Goal: Information Seeking & Learning: Find specific fact

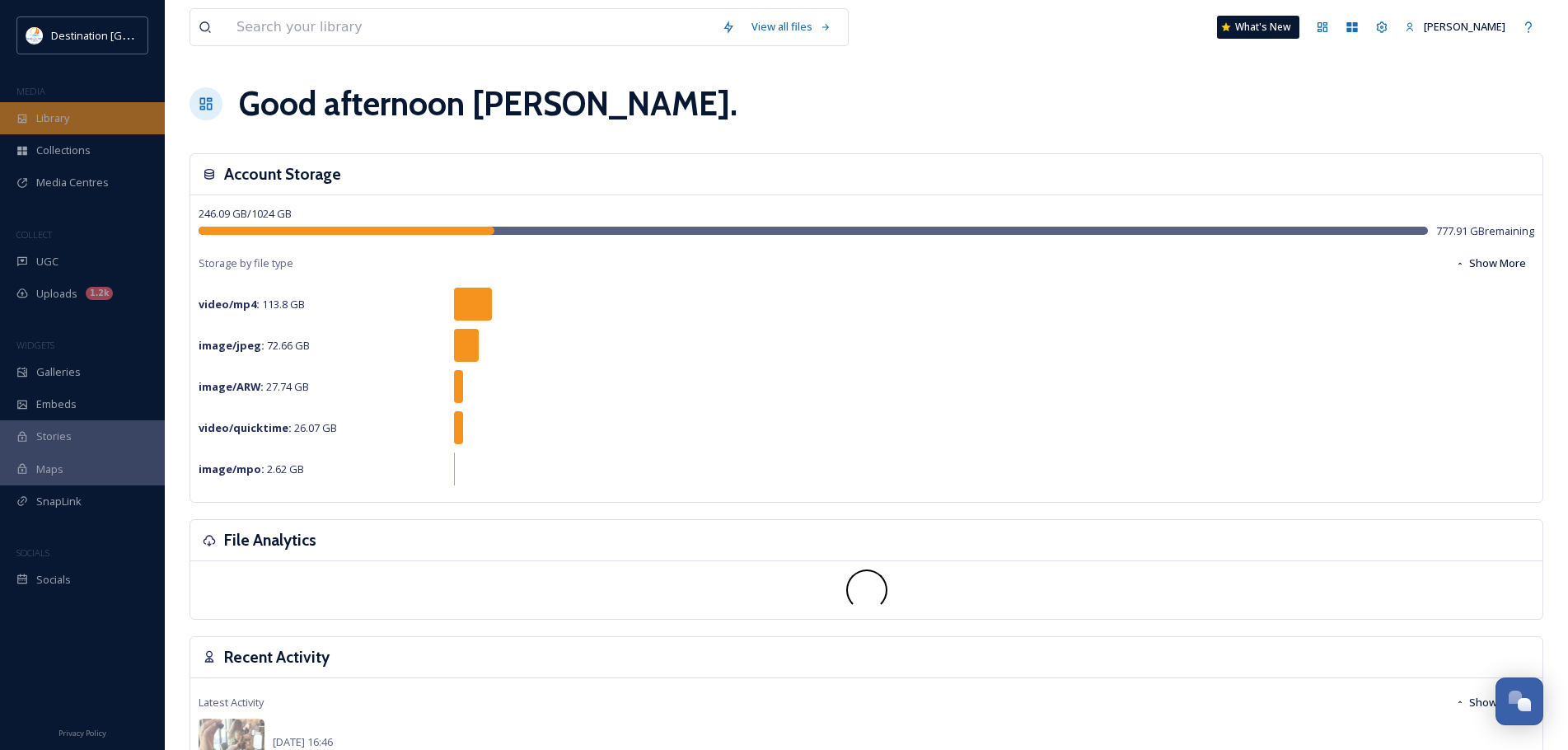
click at [105, 111] on div "Library" at bounding box center [82, 118] width 165 height 32
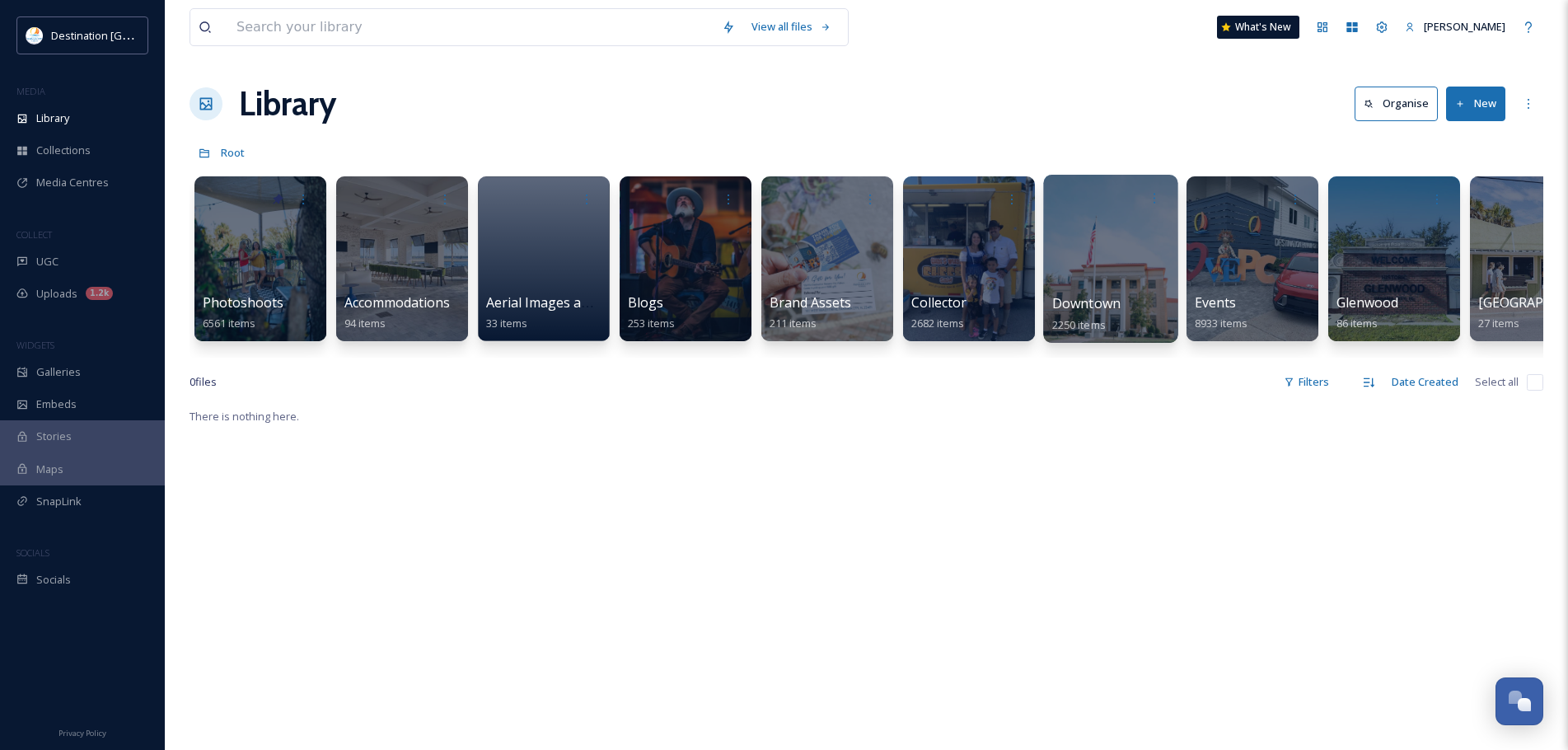
click at [1133, 265] on div at bounding box center [1110, 259] width 134 height 168
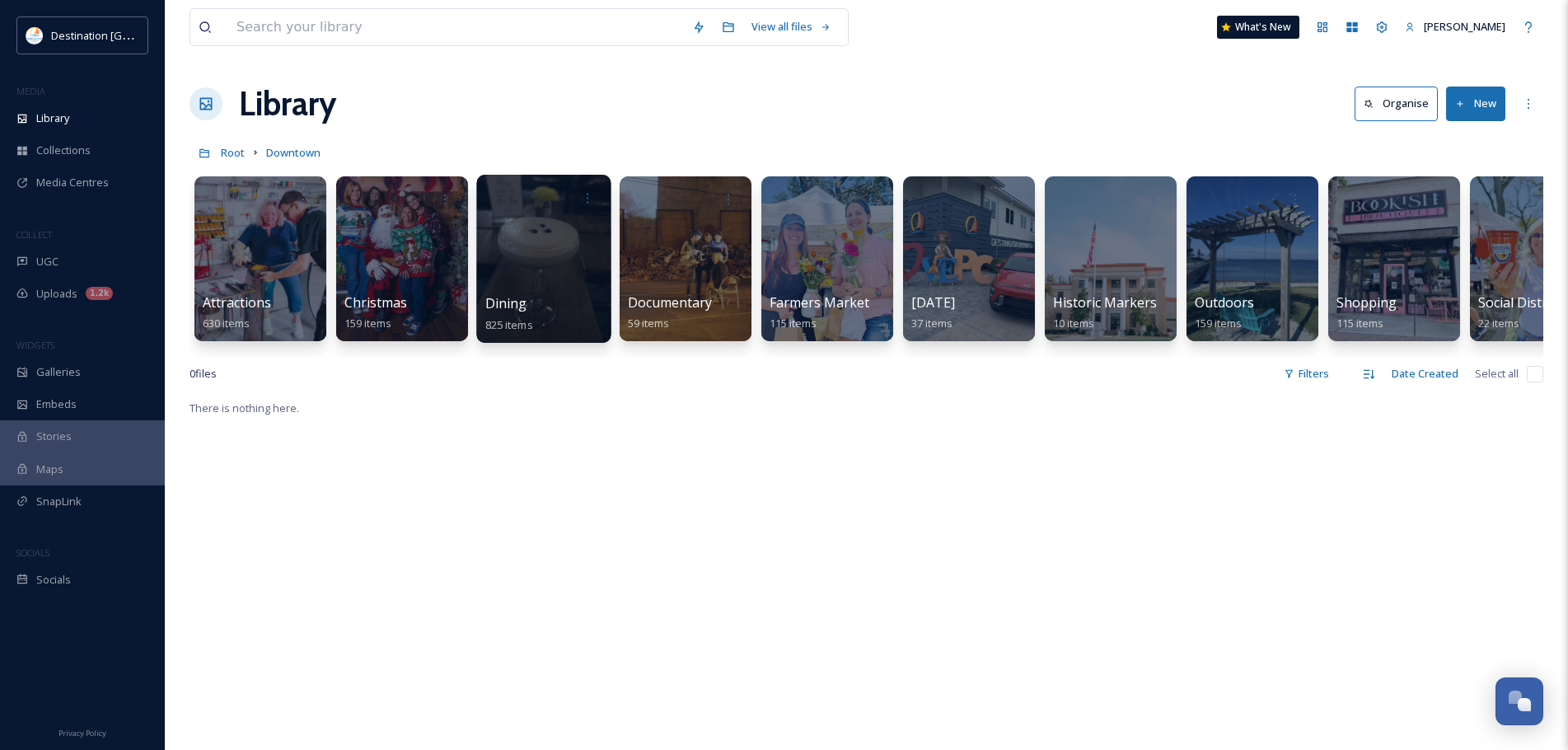
click at [506, 272] on link at bounding box center [544, 253] width 117 height 80
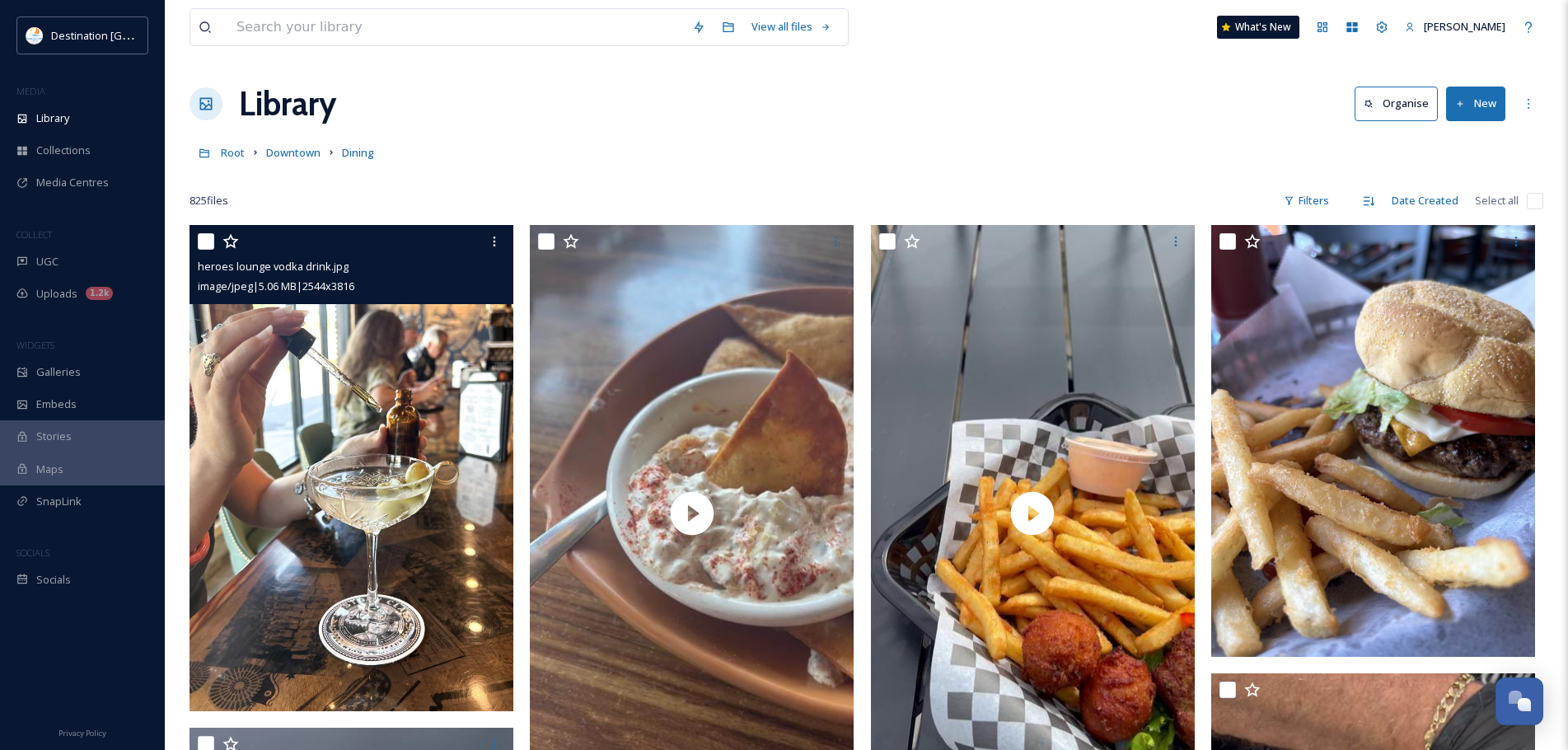
click at [407, 450] on img at bounding box center [350, 468] width 323 height 486
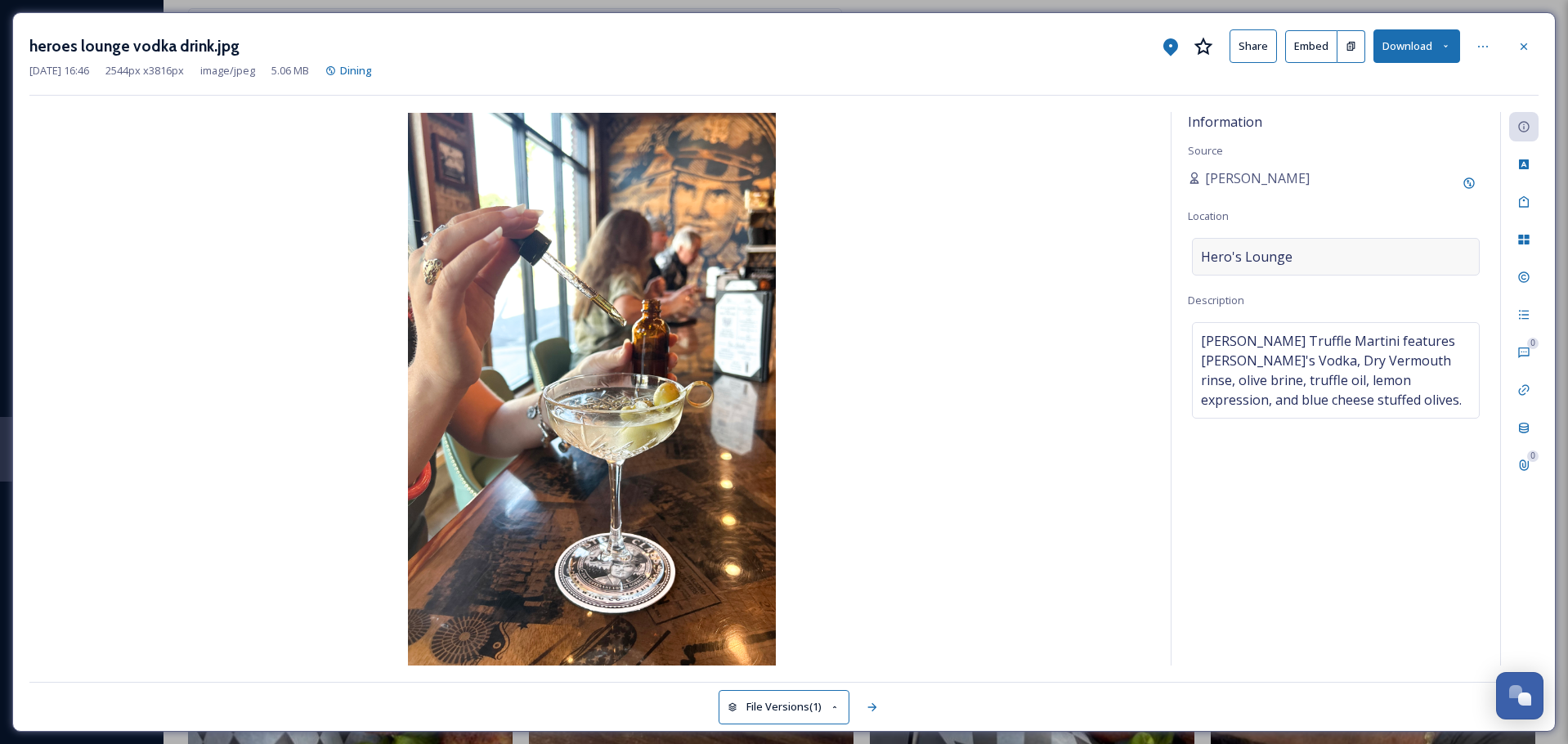
click at [1267, 259] on span "Hero's Lounge" at bounding box center [1247, 257] width 92 height 20
drag, startPoint x: 1323, startPoint y: 260, endPoint x: 1106, endPoint y: 258, distance: 217.0
click at [1106, 258] on div "Information Source [PERSON_NAME] Location Hero's Lounge Description [PERSON_NAM…" at bounding box center [784, 388] width 1509 height 553
type input "Heroes Lounge"
click at [1527, 49] on icon at bounding box center [1524, 45] width 6 height 6
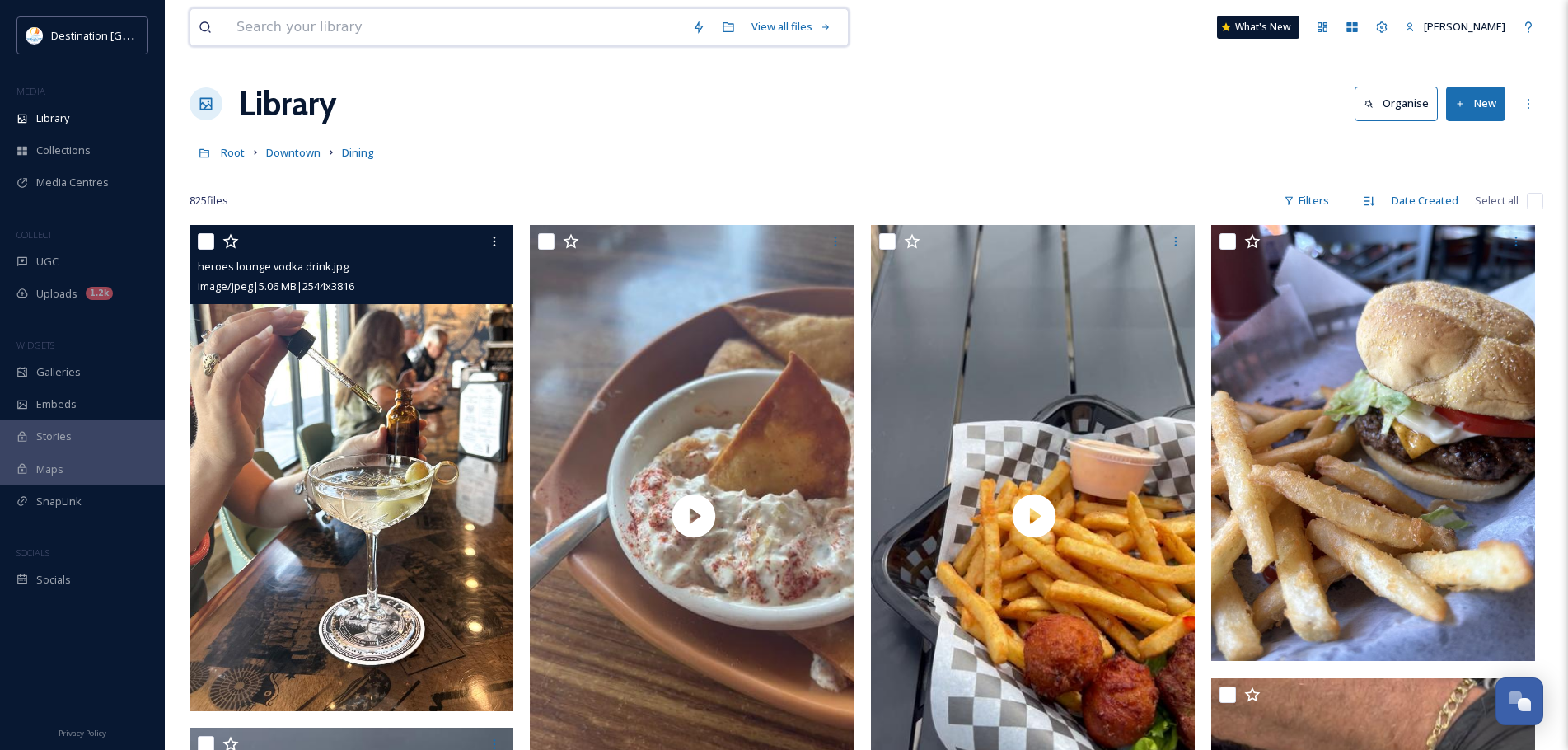
click at [366, 25] on input at bounding box center [456, 27] width 455 height 36
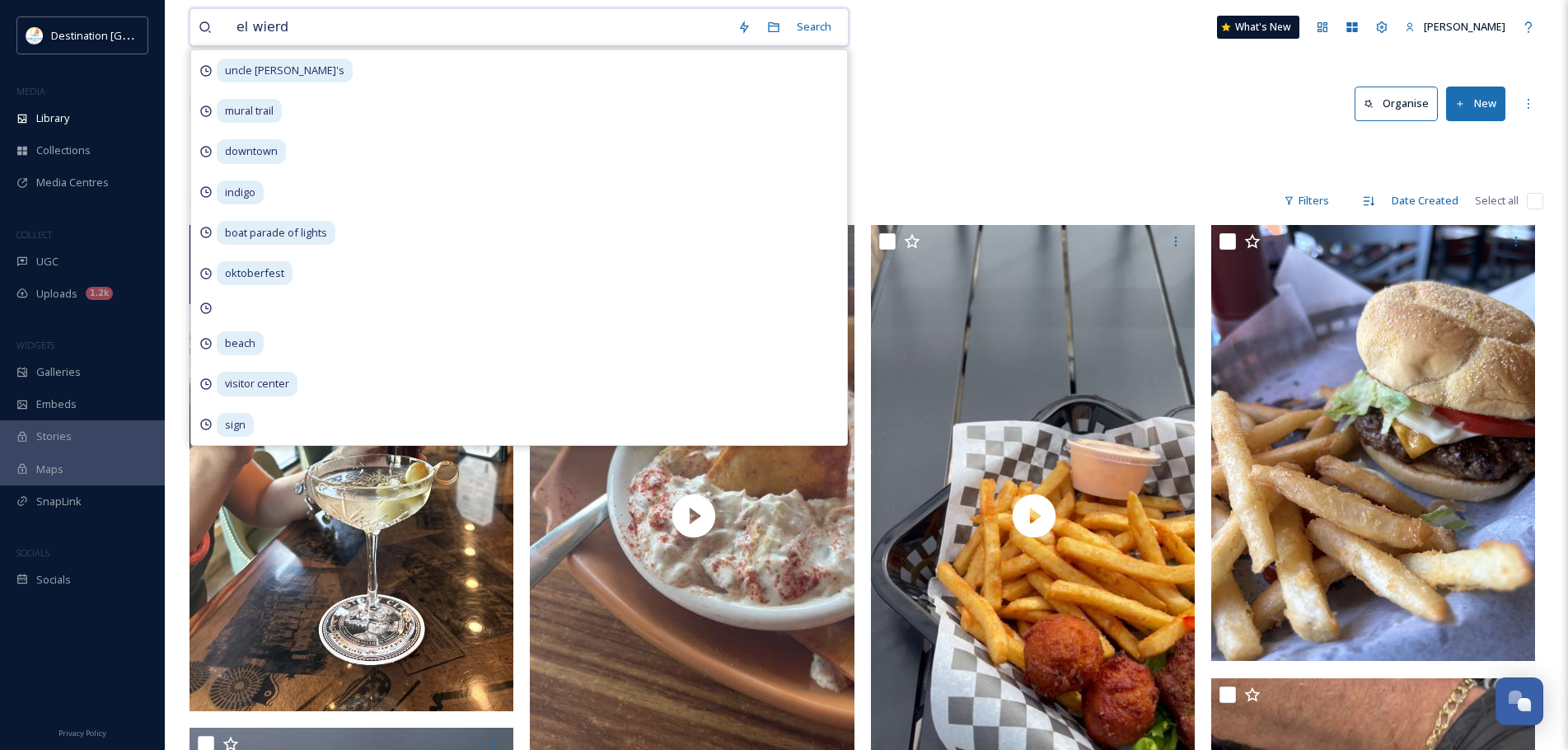
type input "el wierdo"
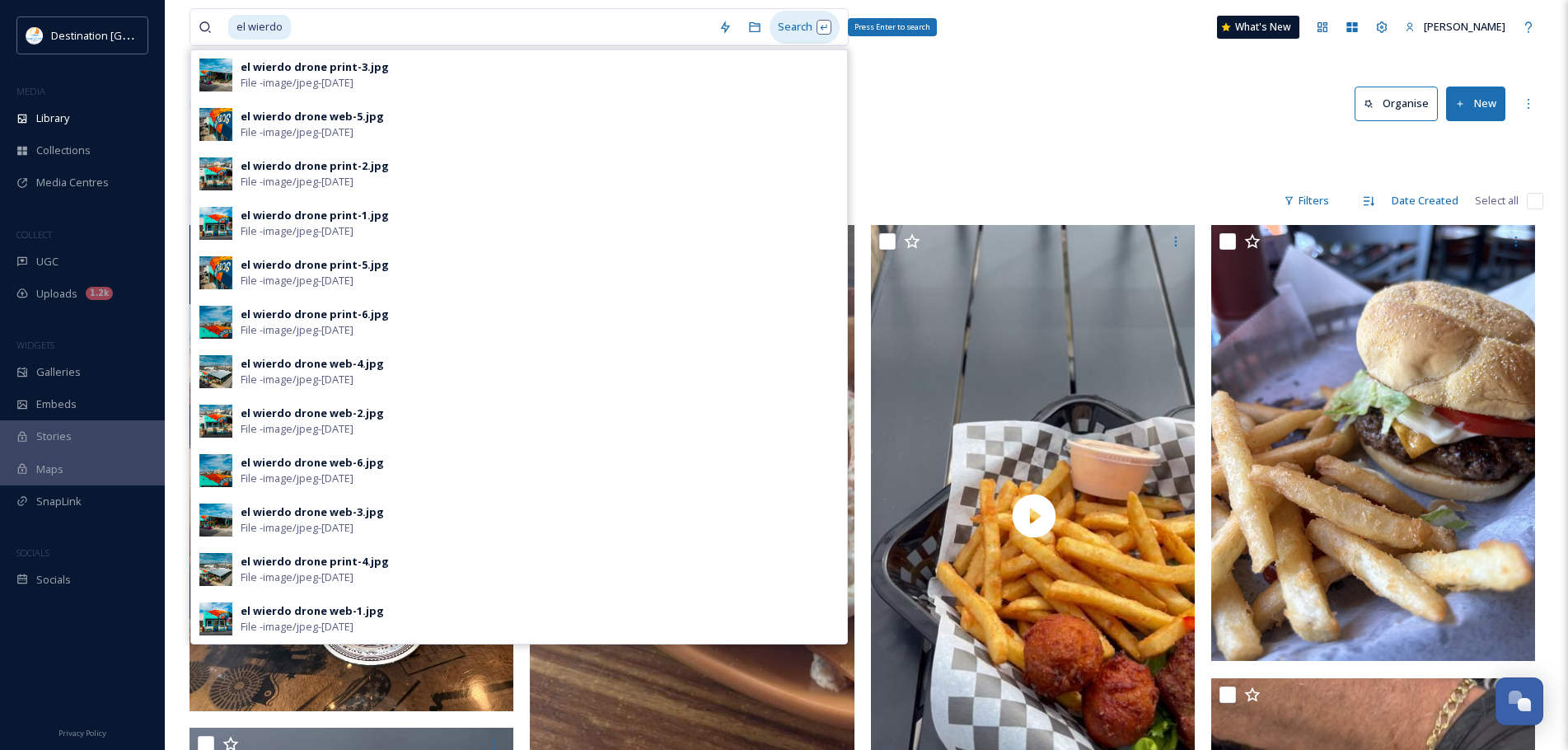
click at [788, 32] on div "Search Press Enter to search" at bounding box center [805, 27] width 70 height 32
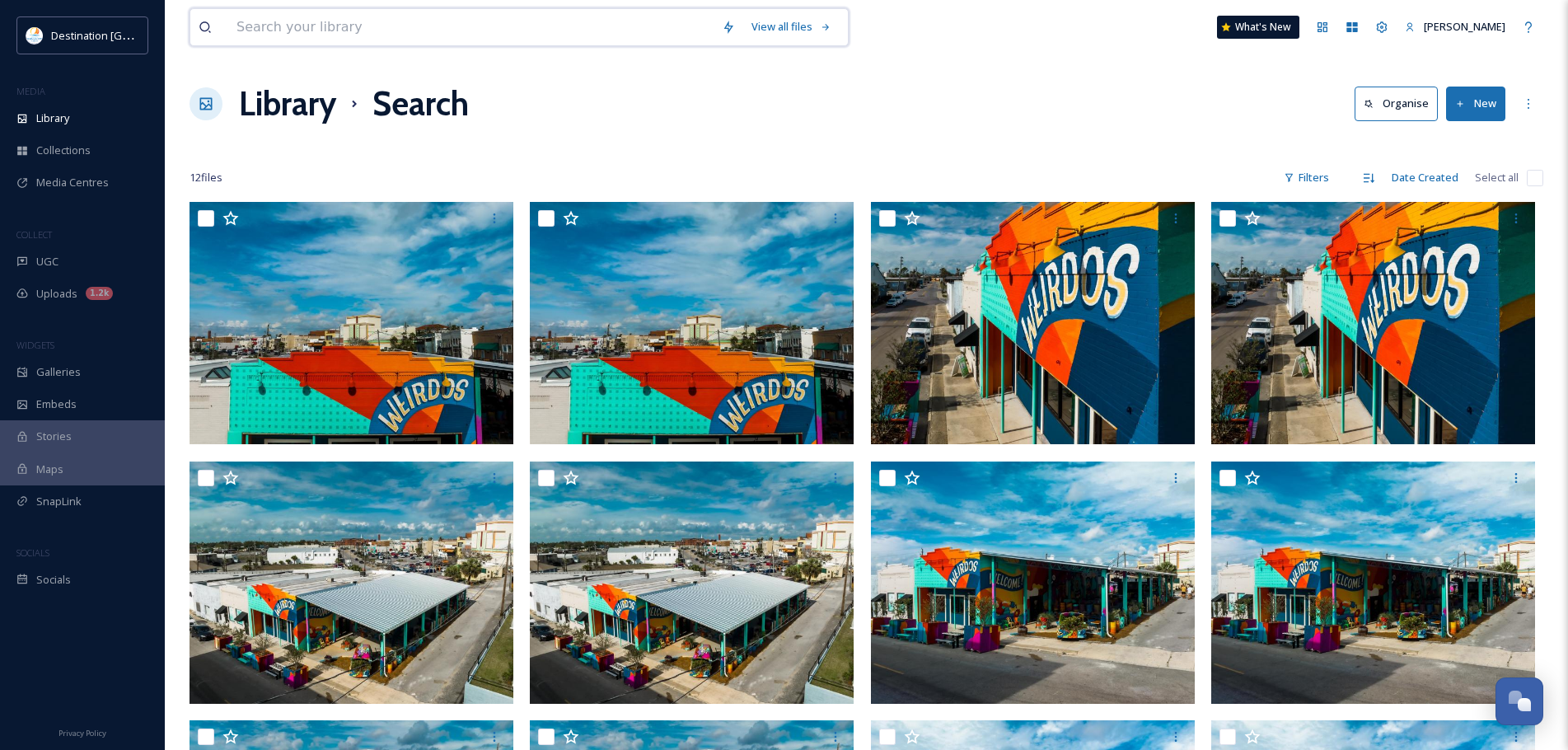
click at [276, 14] on input at bounding box center [471, 27] width 486 height 36
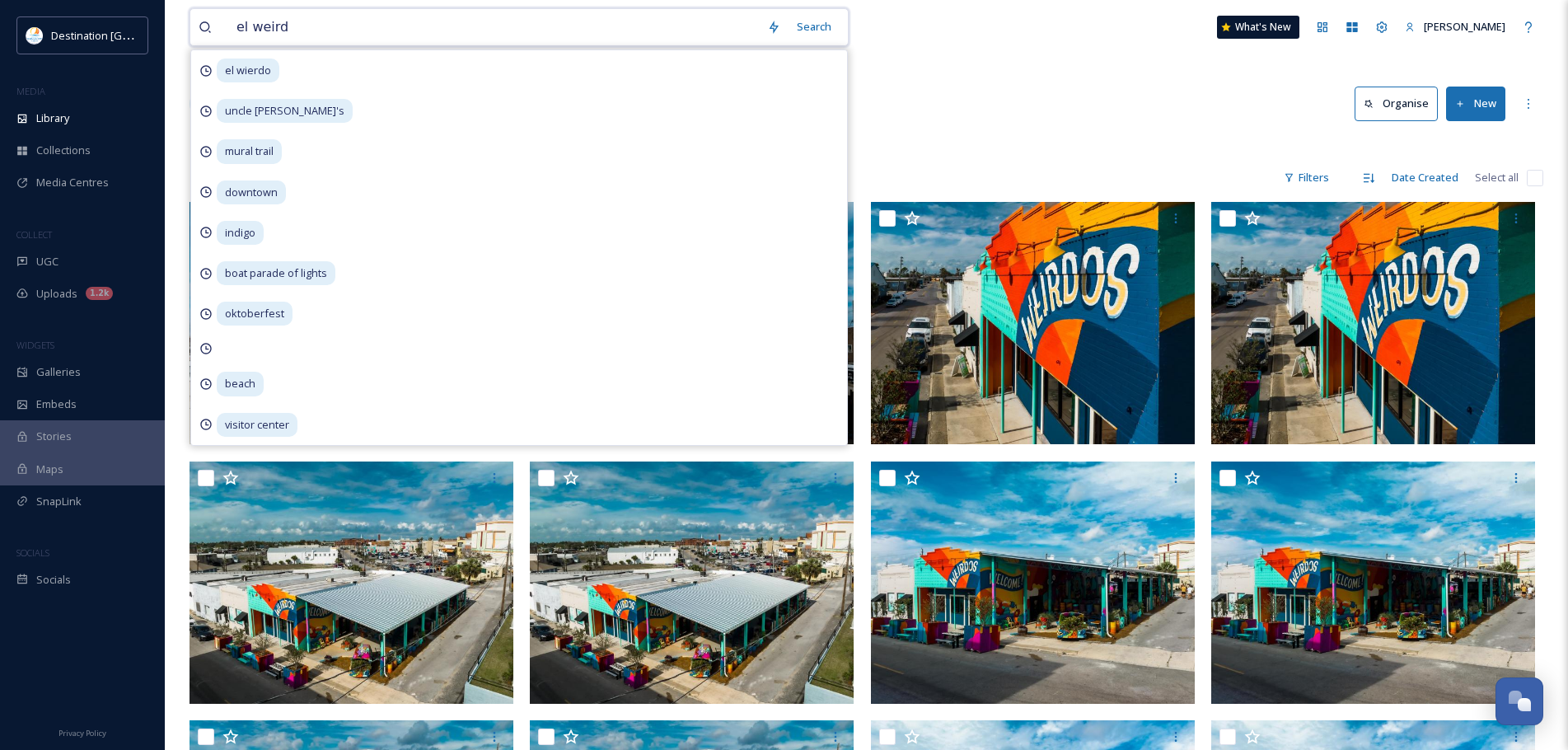
type input "el weirdo"
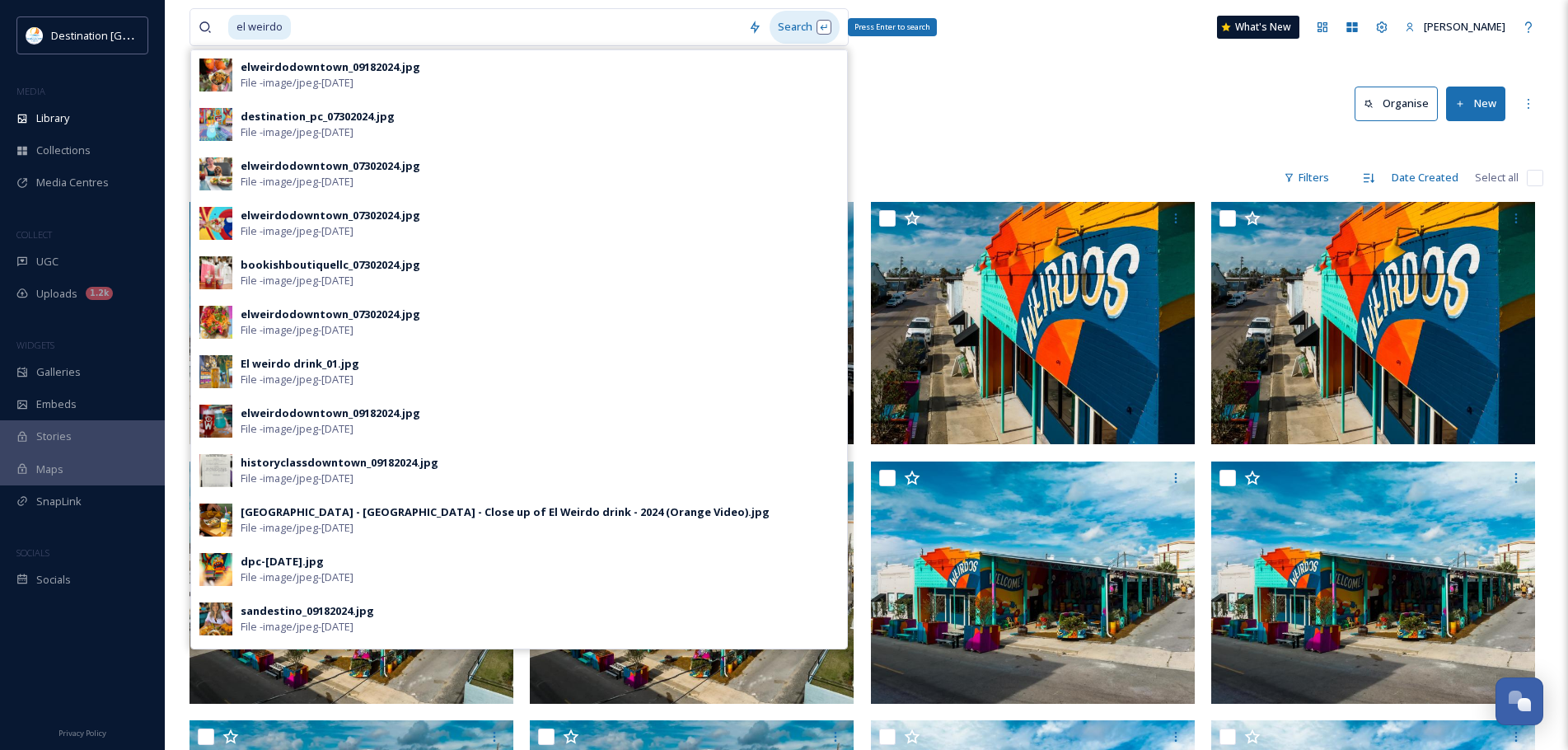
click at [806, 27] on div "Search Press Enter to search" at bounding box center [805, 27] width 70 height 32
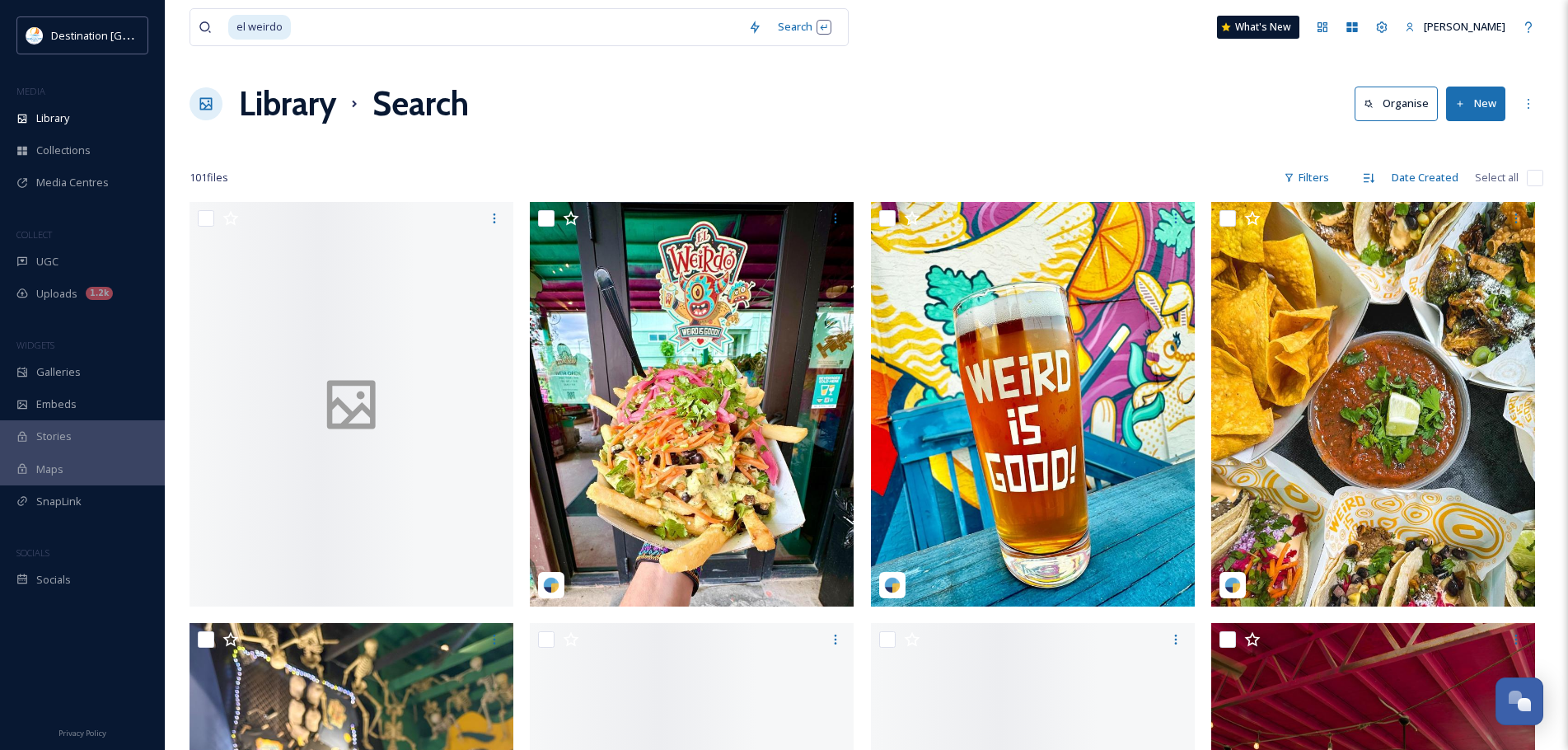
click at [988, 52] on div "el weirdo Search What's New [PERSON_NAME]" at bounding box center [866, 27] width 1354 height 55
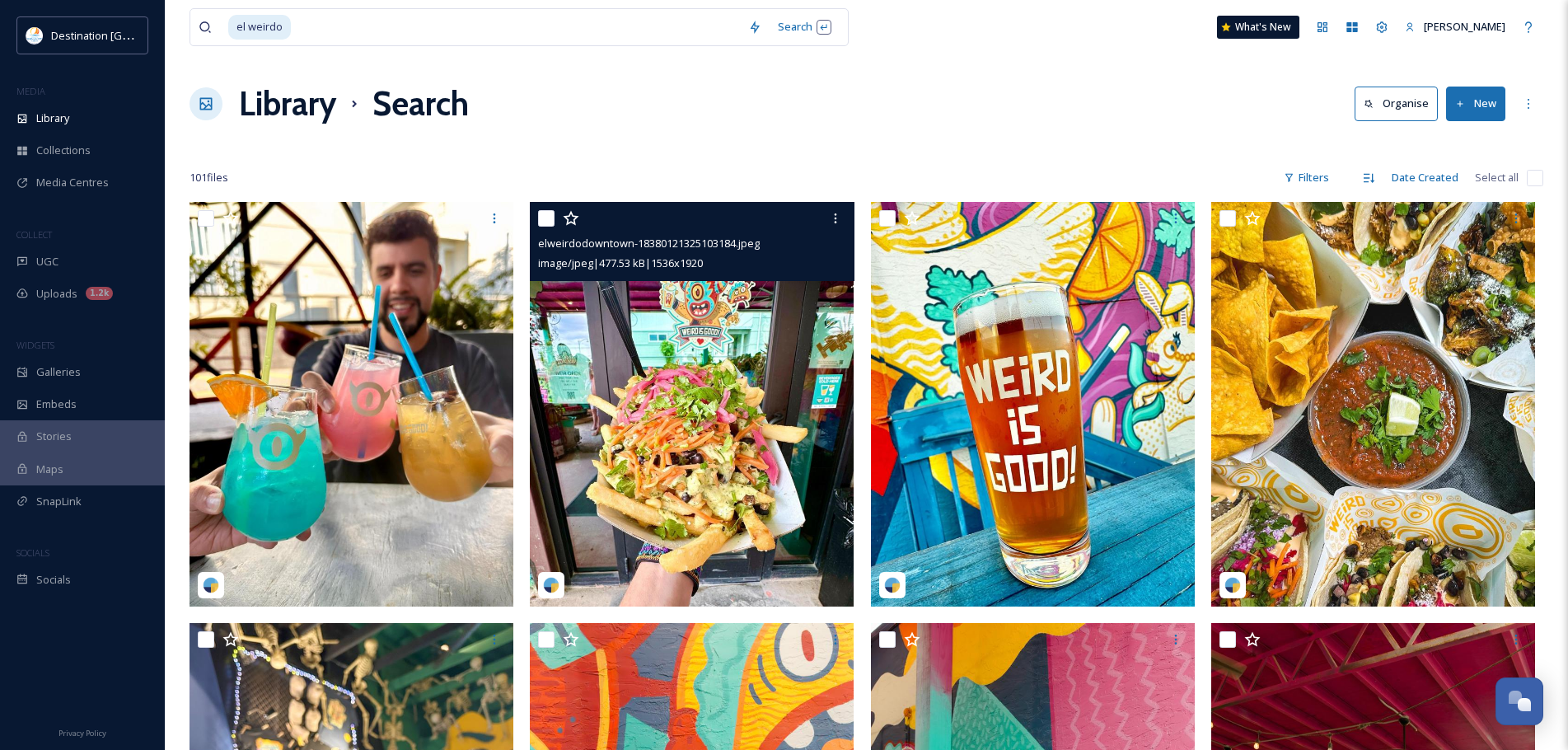
click at [768, 413] on img at bounding box center [691, 403] width 323 height 404
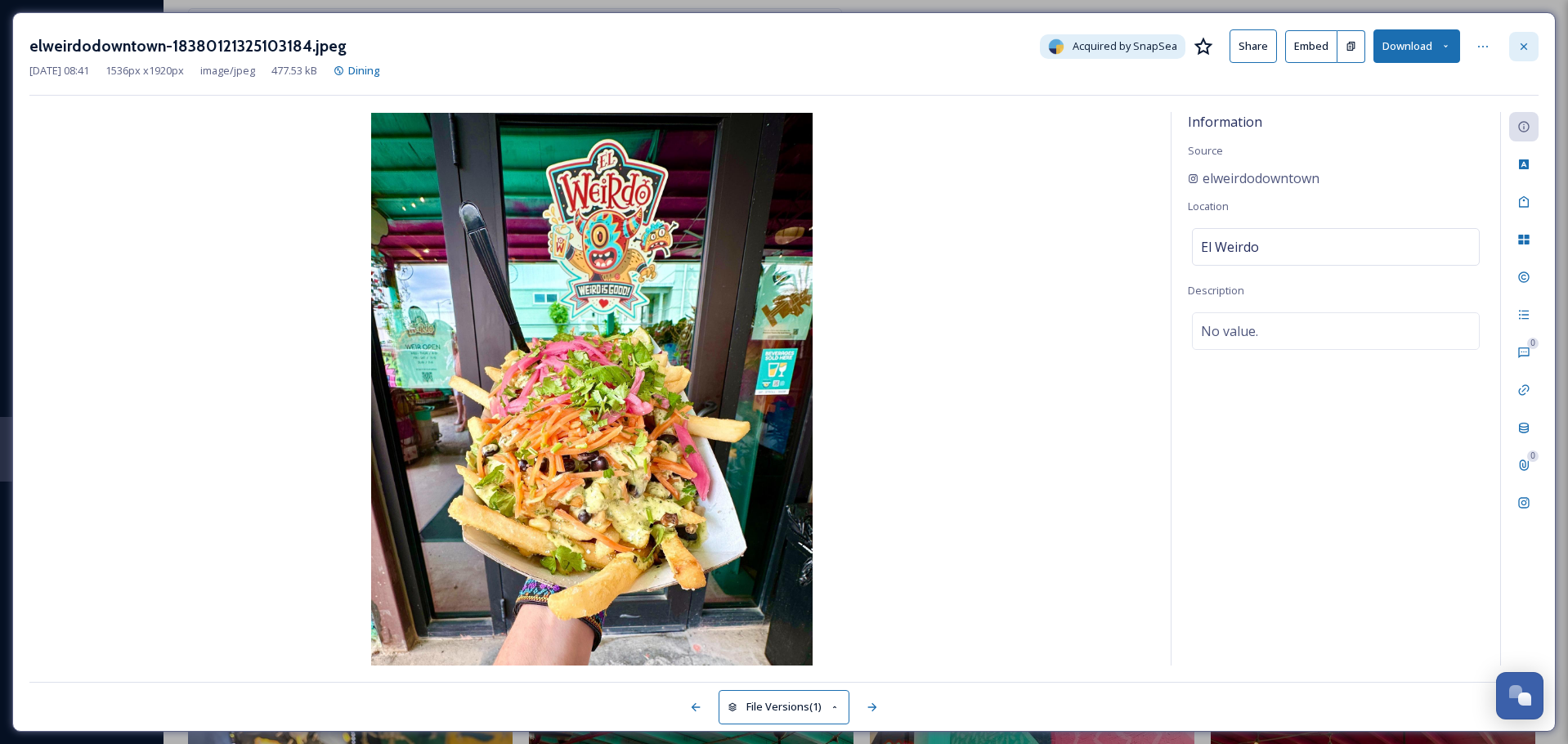
click at [1528, 47] on icon at bounding box center [1524, 46] width 13 height 13
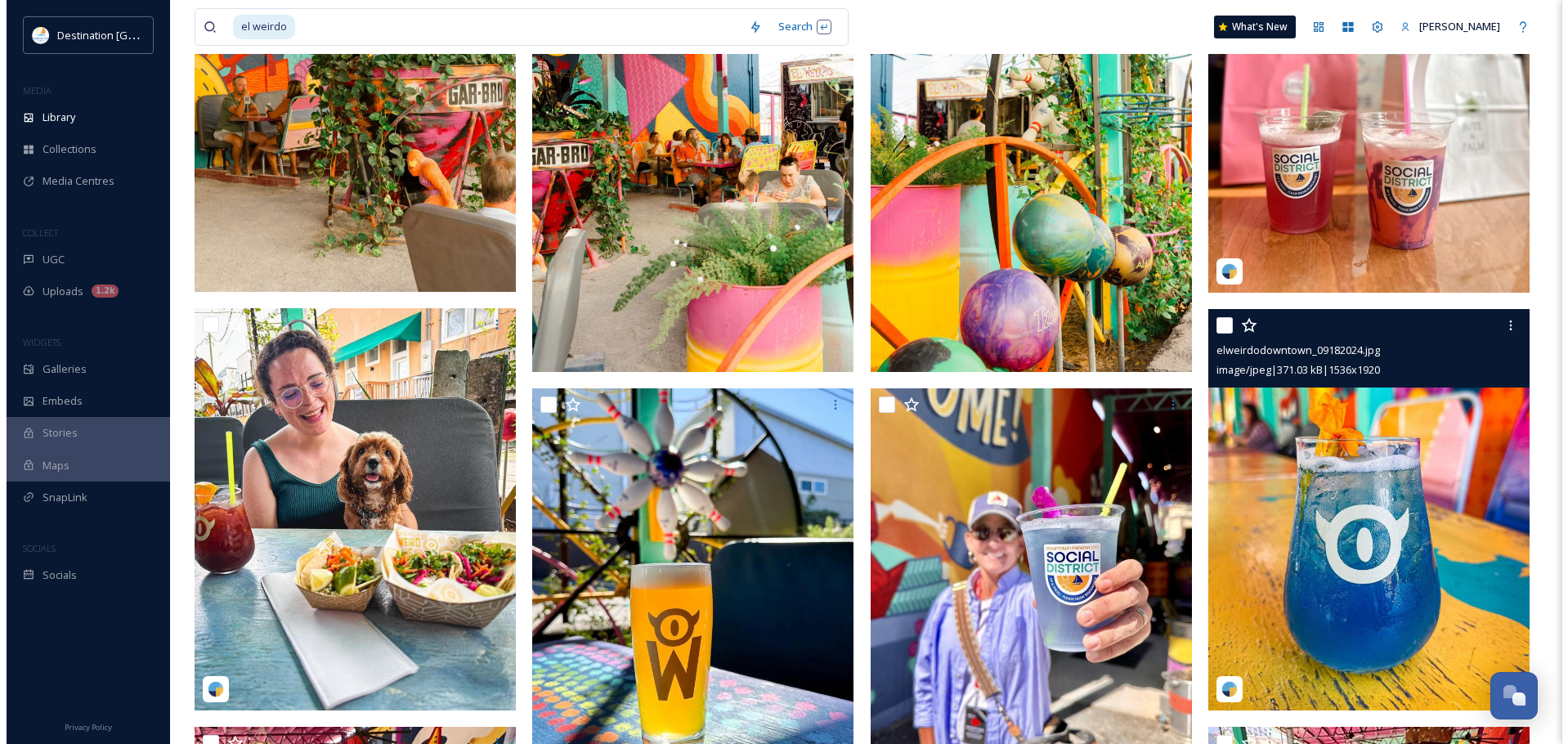
scroll to position [1716, 0]
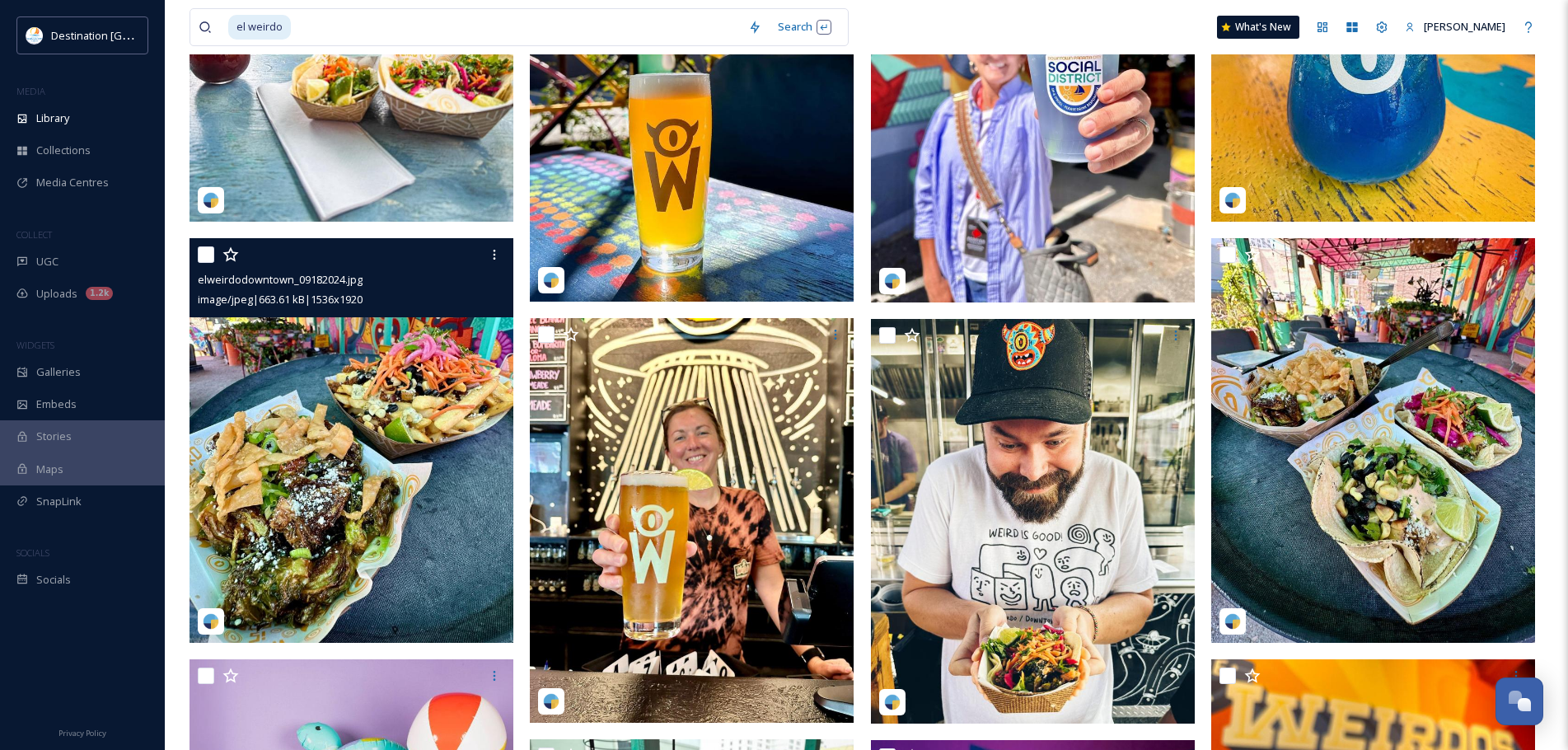
click at [394, 477] on img at bounding box center [350, 440] width 323 height 404
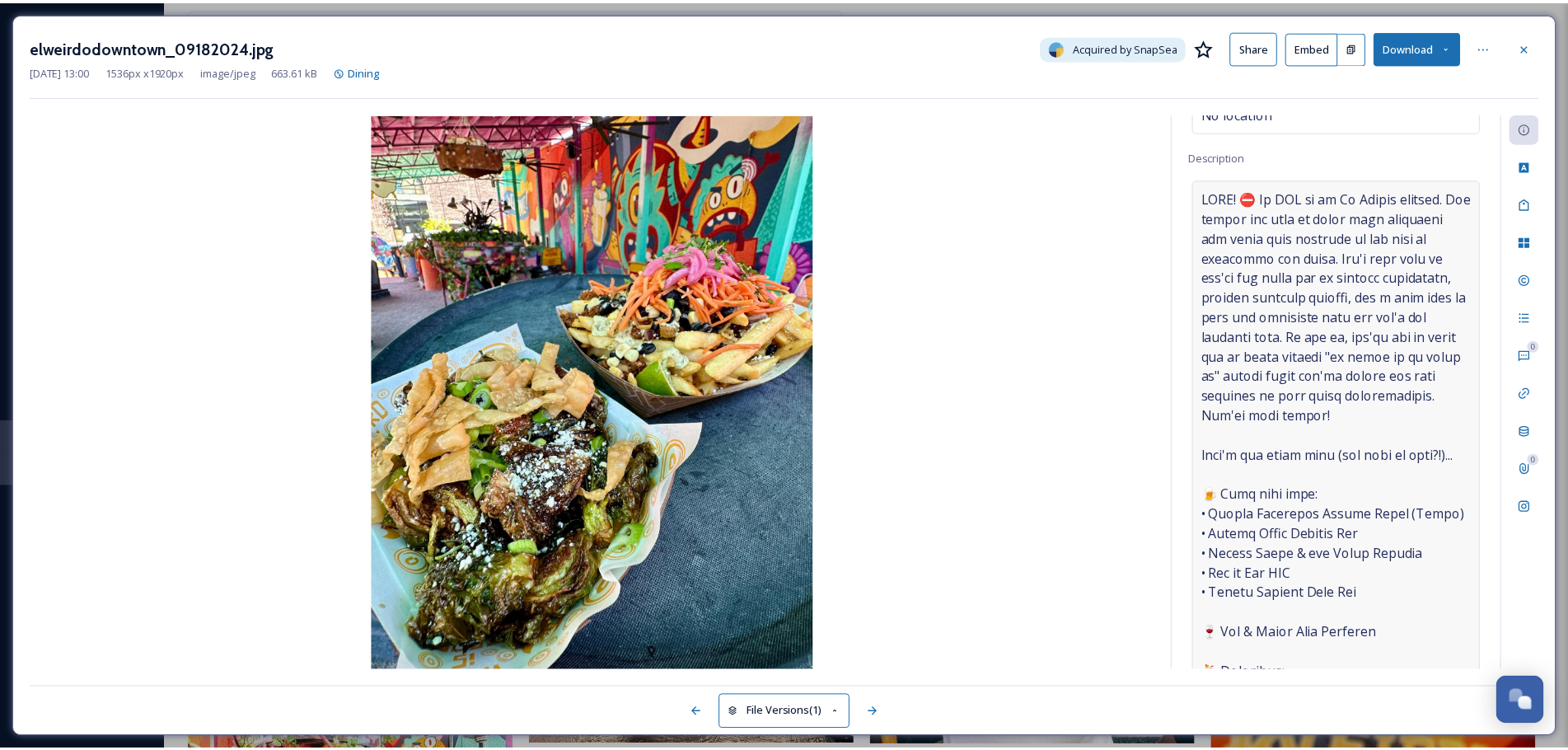
scroll to position [165, 0]
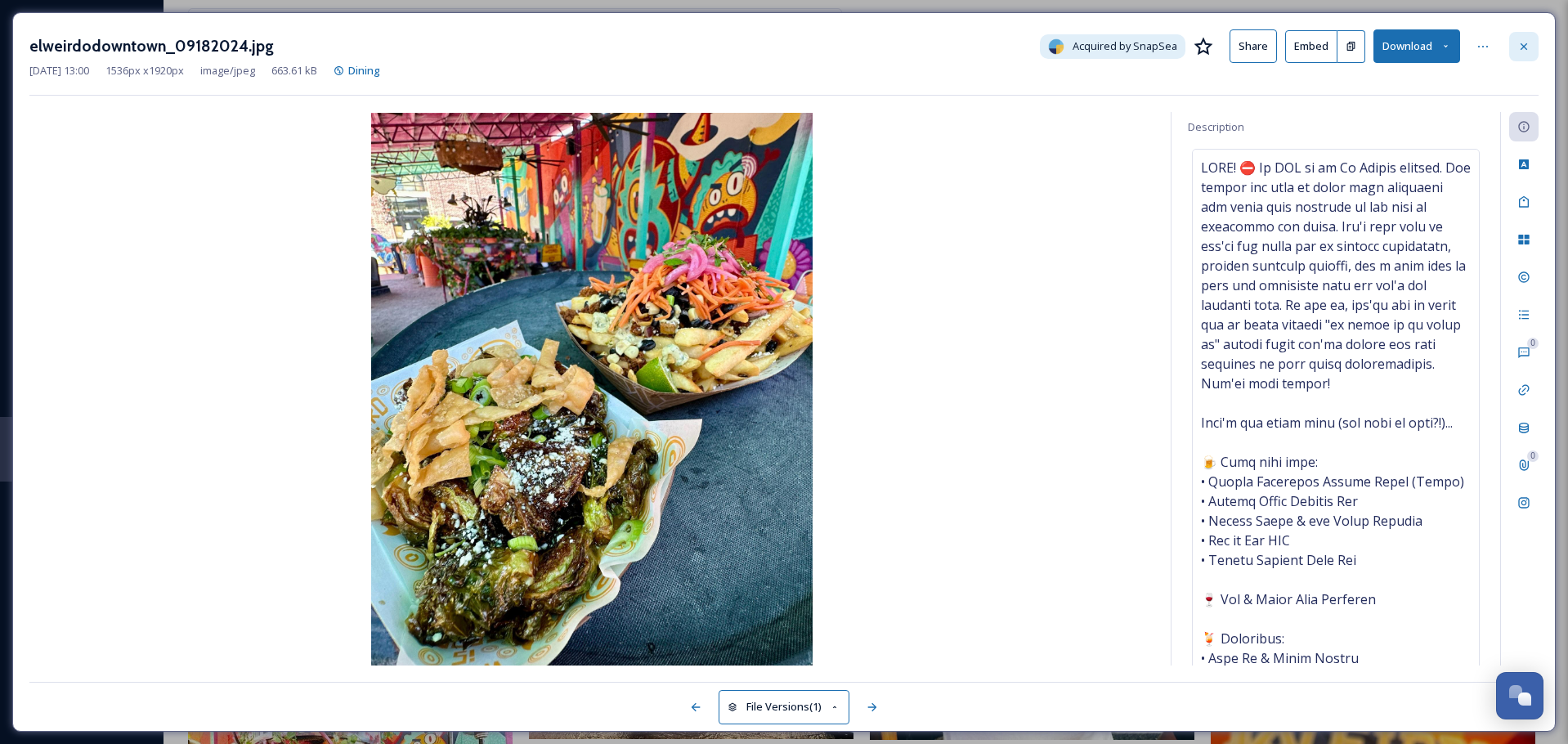
click at [1526, 36] on div at bounding box center [1524, 46] width 29 height 29
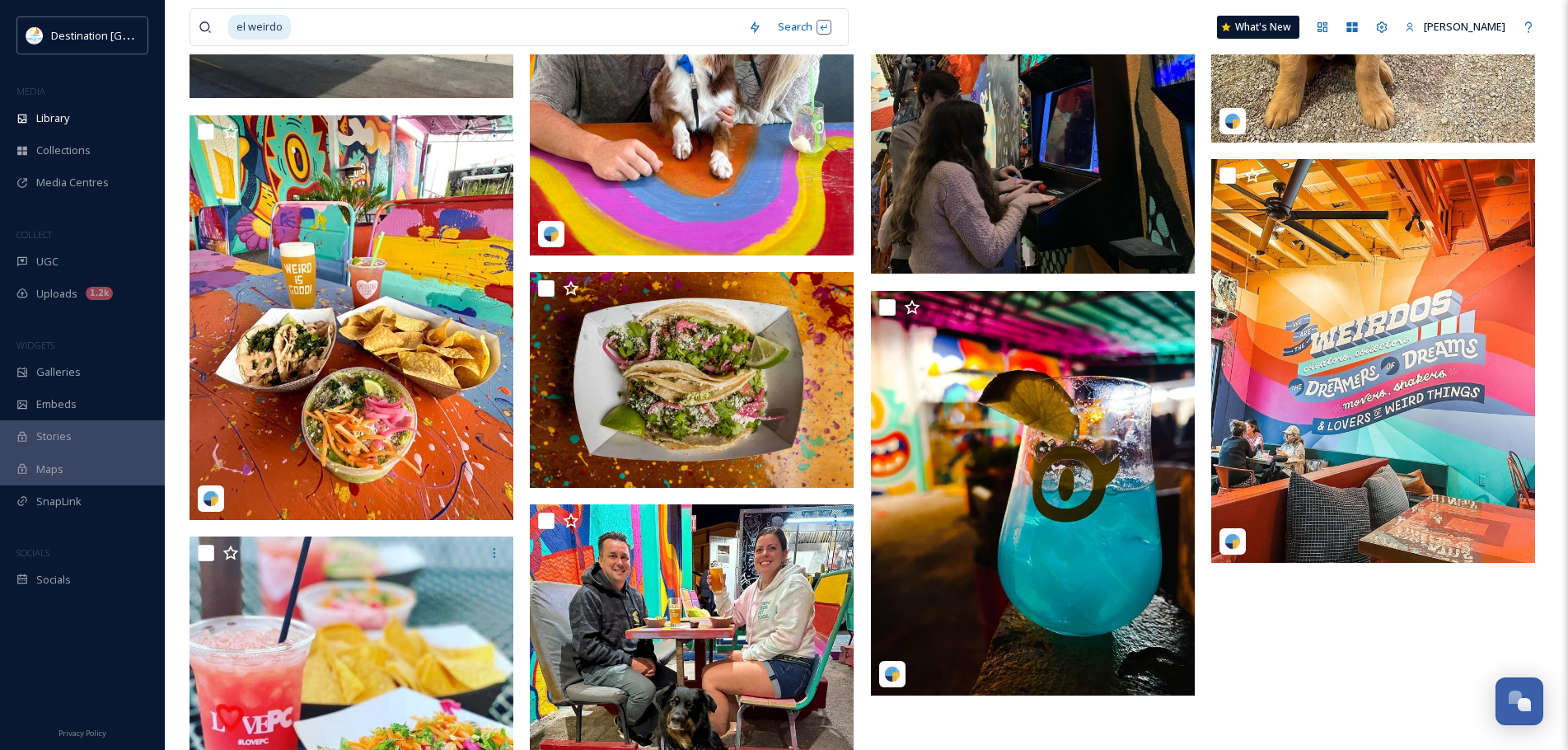
scroll to position [10134, 0]
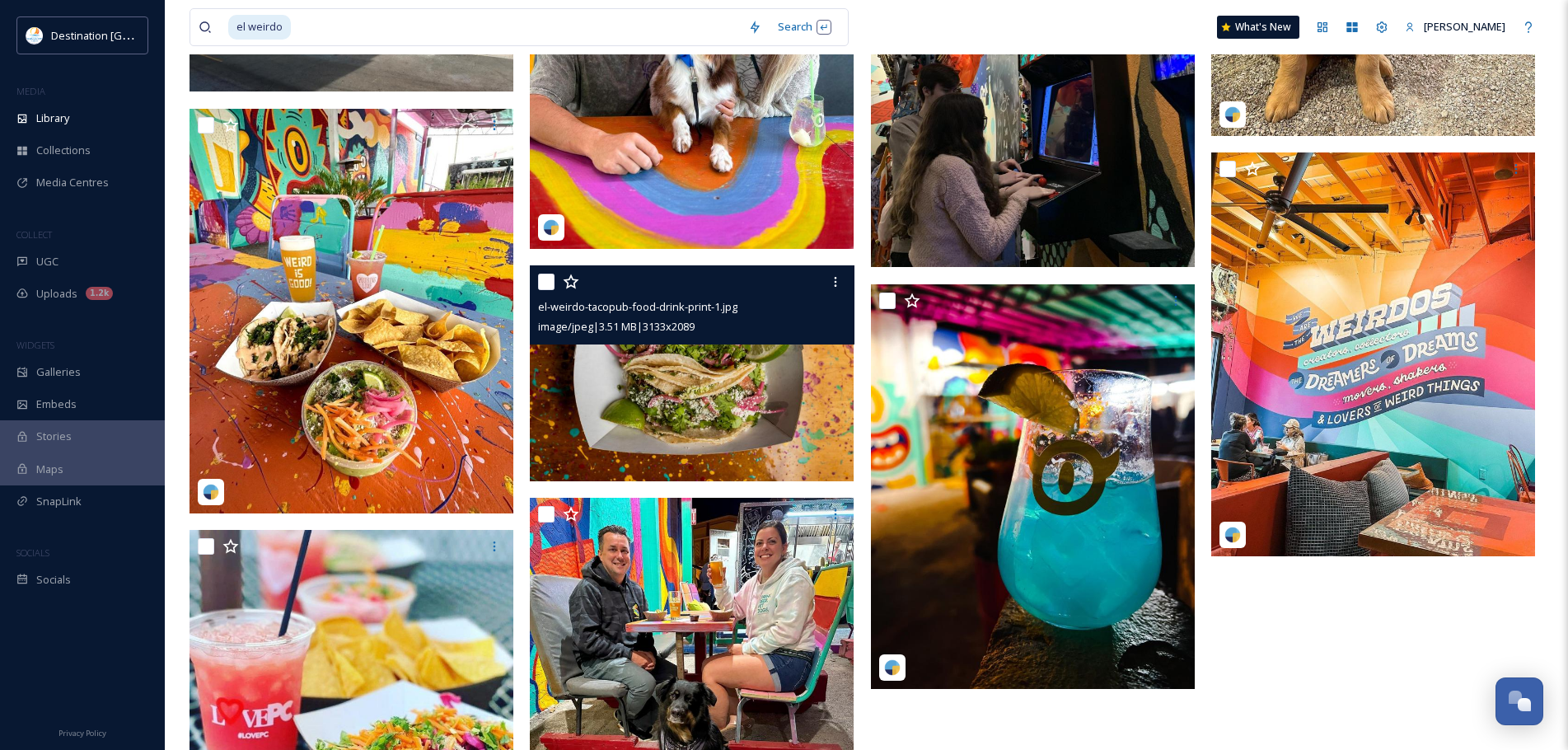
click at [780, 400] on img at bounding box center [691, 373] width 323 height 216
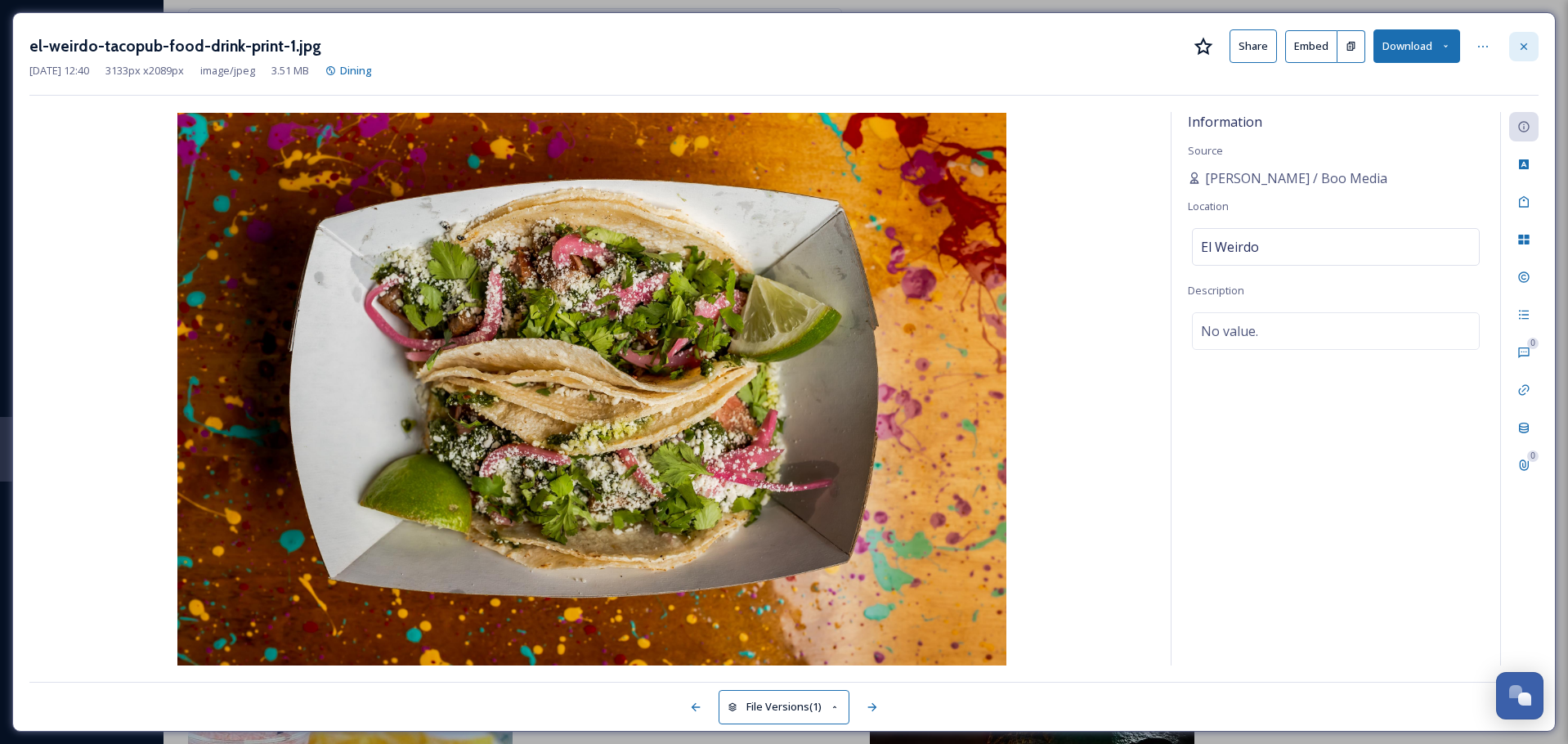
click at [1528, 41] on icon at bounding box center [1524, 46] width 13 height 13
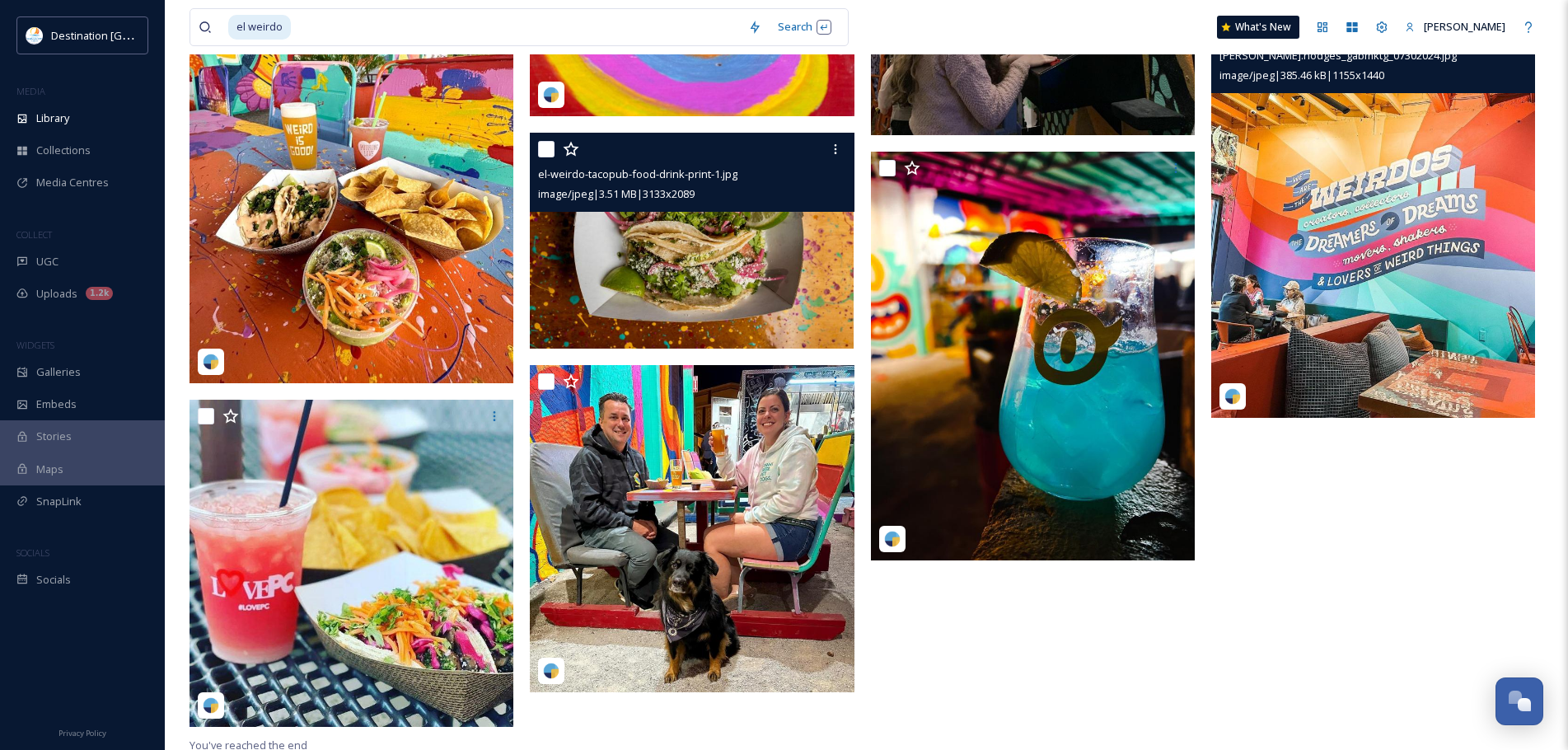
scroll to position [10371, 0]
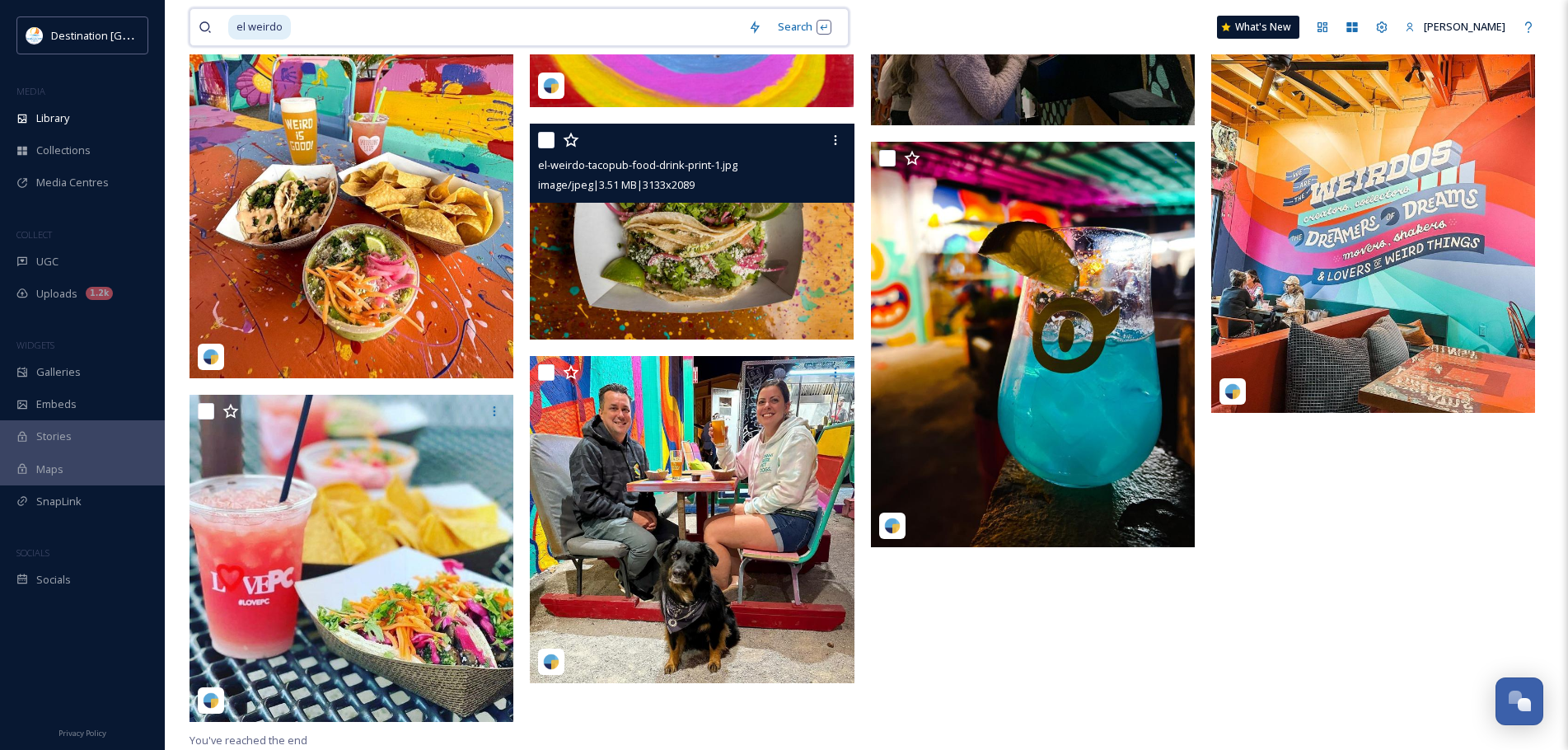
drag, startPoint x: 420, startPoint y: 17, endPoint x: 106, endPoint y: 13, distance: 314.0
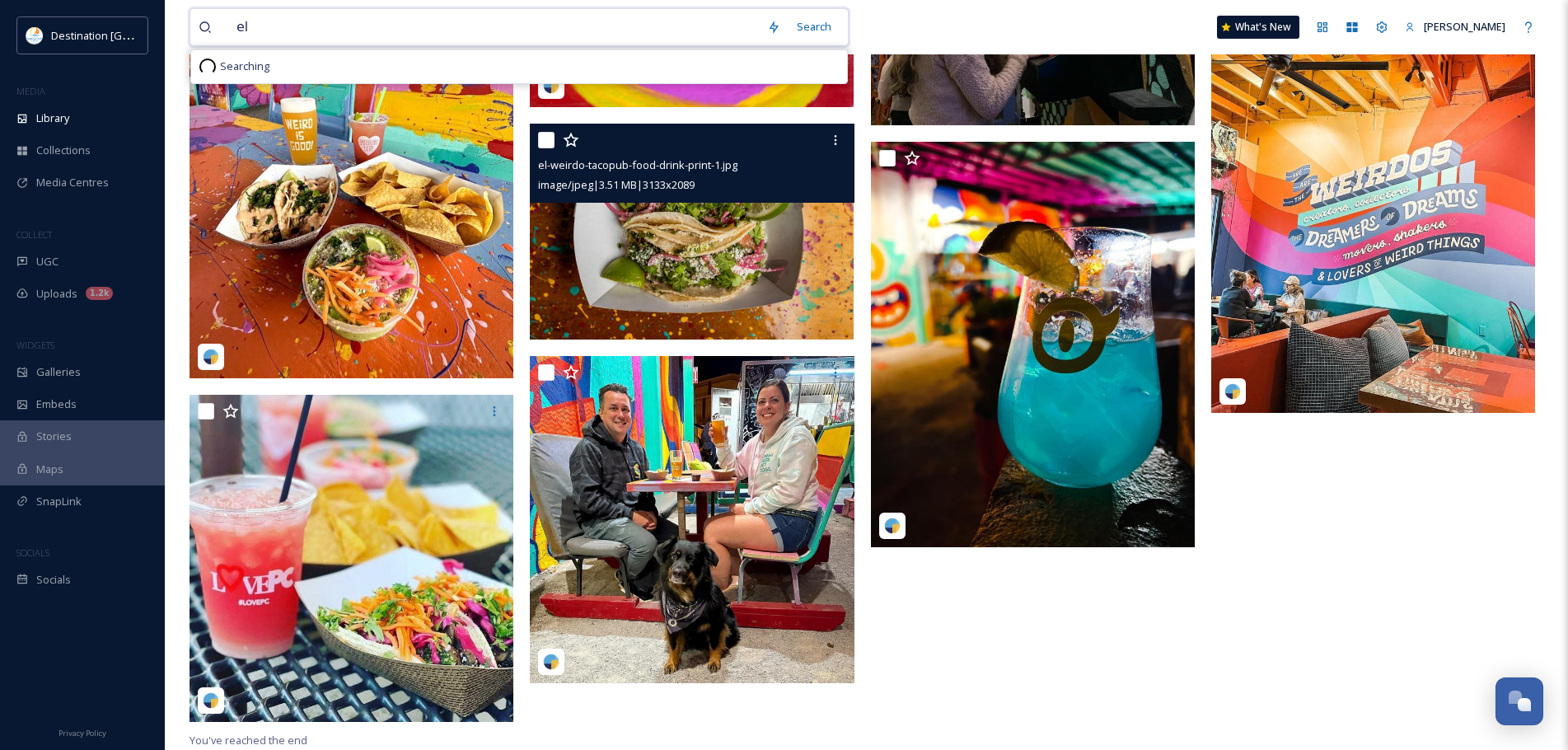
type input "e"
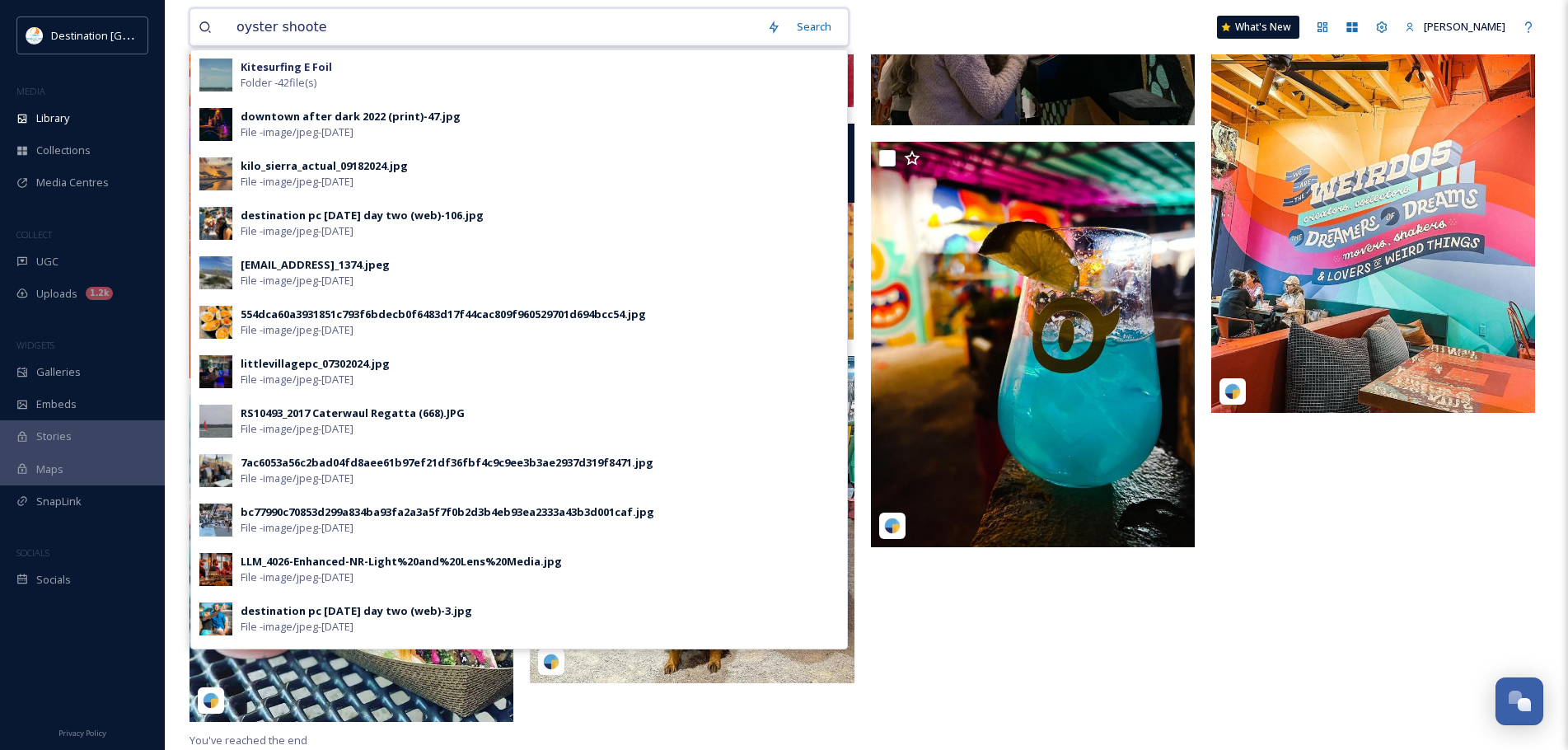
type input "oyster shooter"
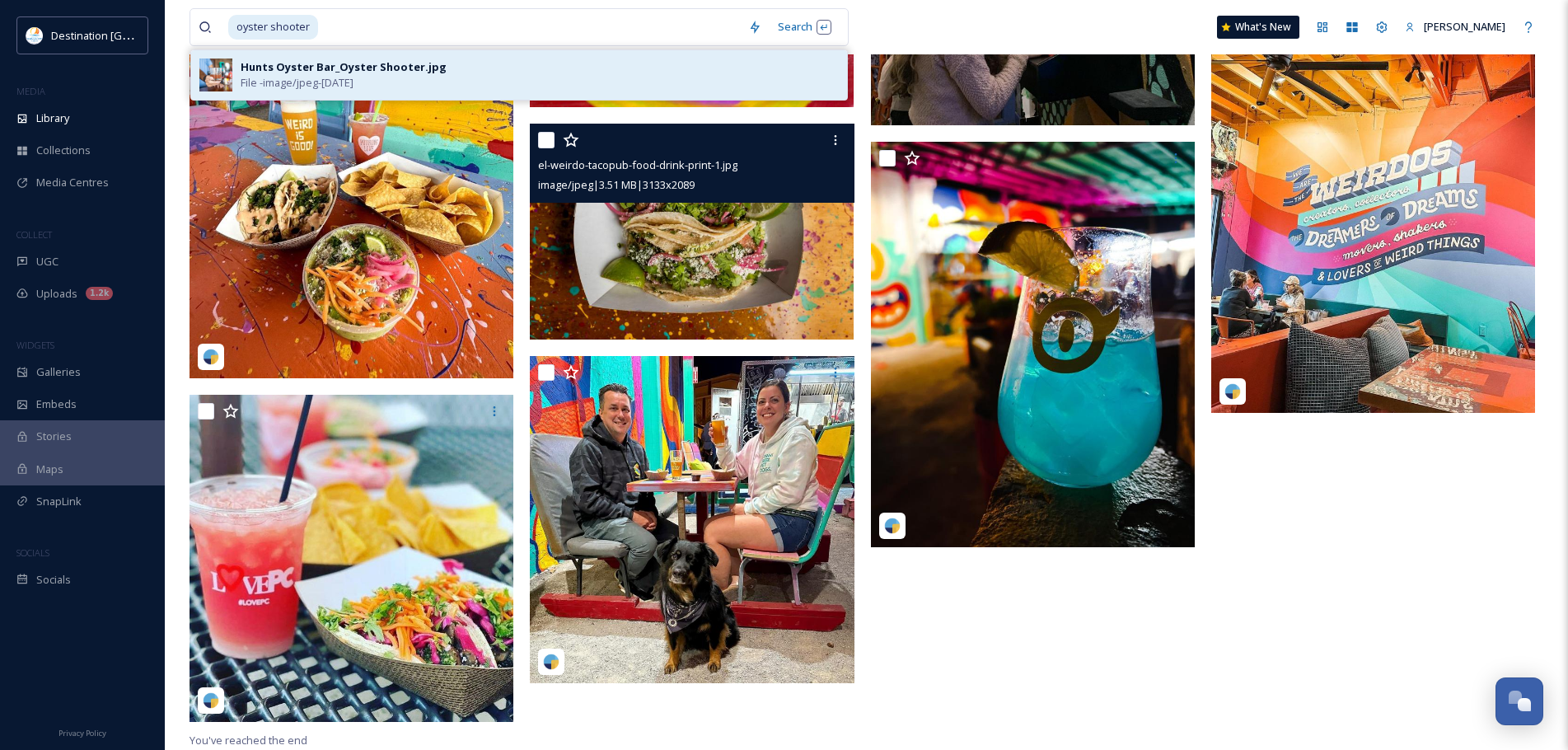
click at [503, 79] on div "Hunts Oyster Bar_Oyster Shooter.jpg File - image/jpeg - [DATE]" at bounding box center [539, 74] width 599 height 31
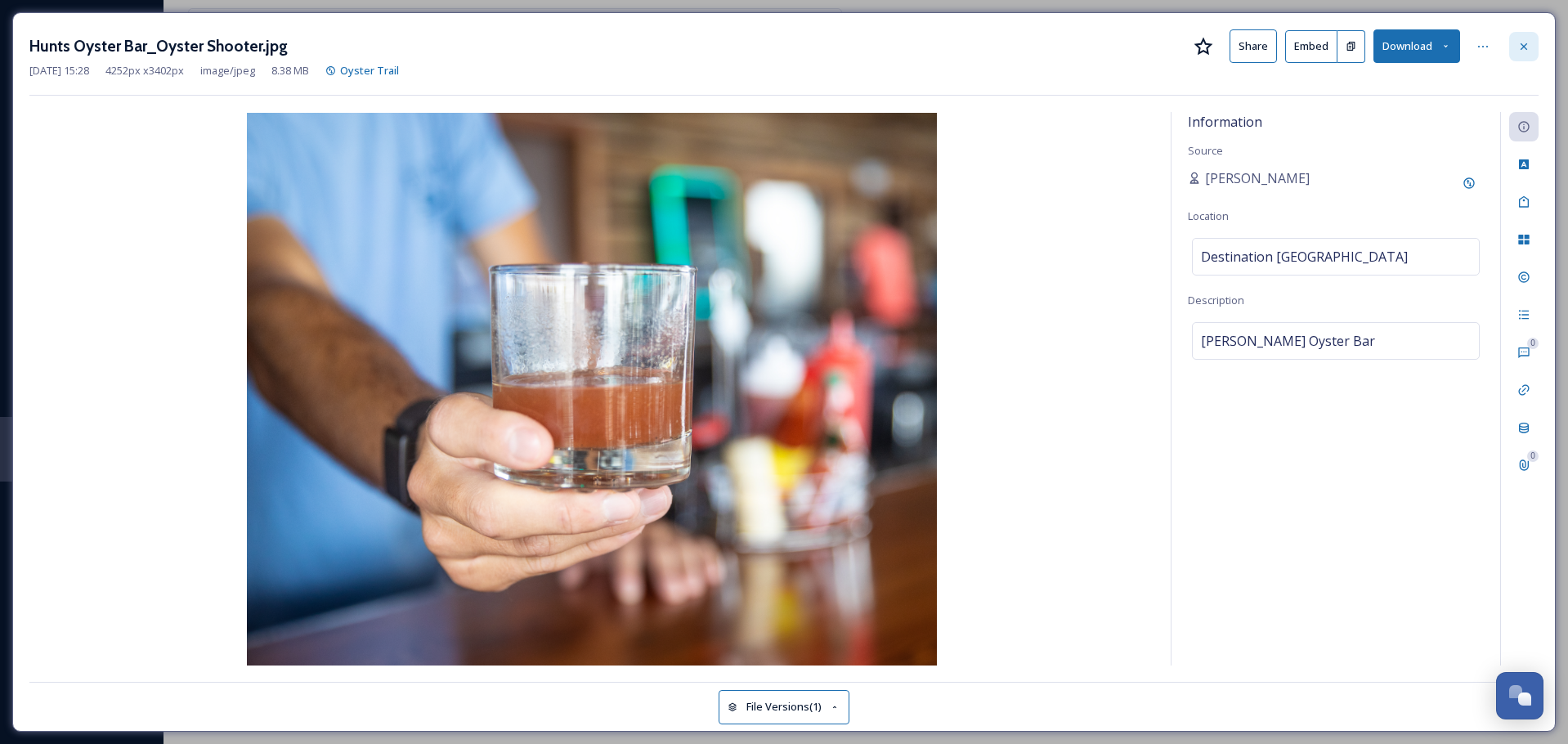
click at [1521, 44] on icon at bounding box center [1524, 46] width 13 height 13
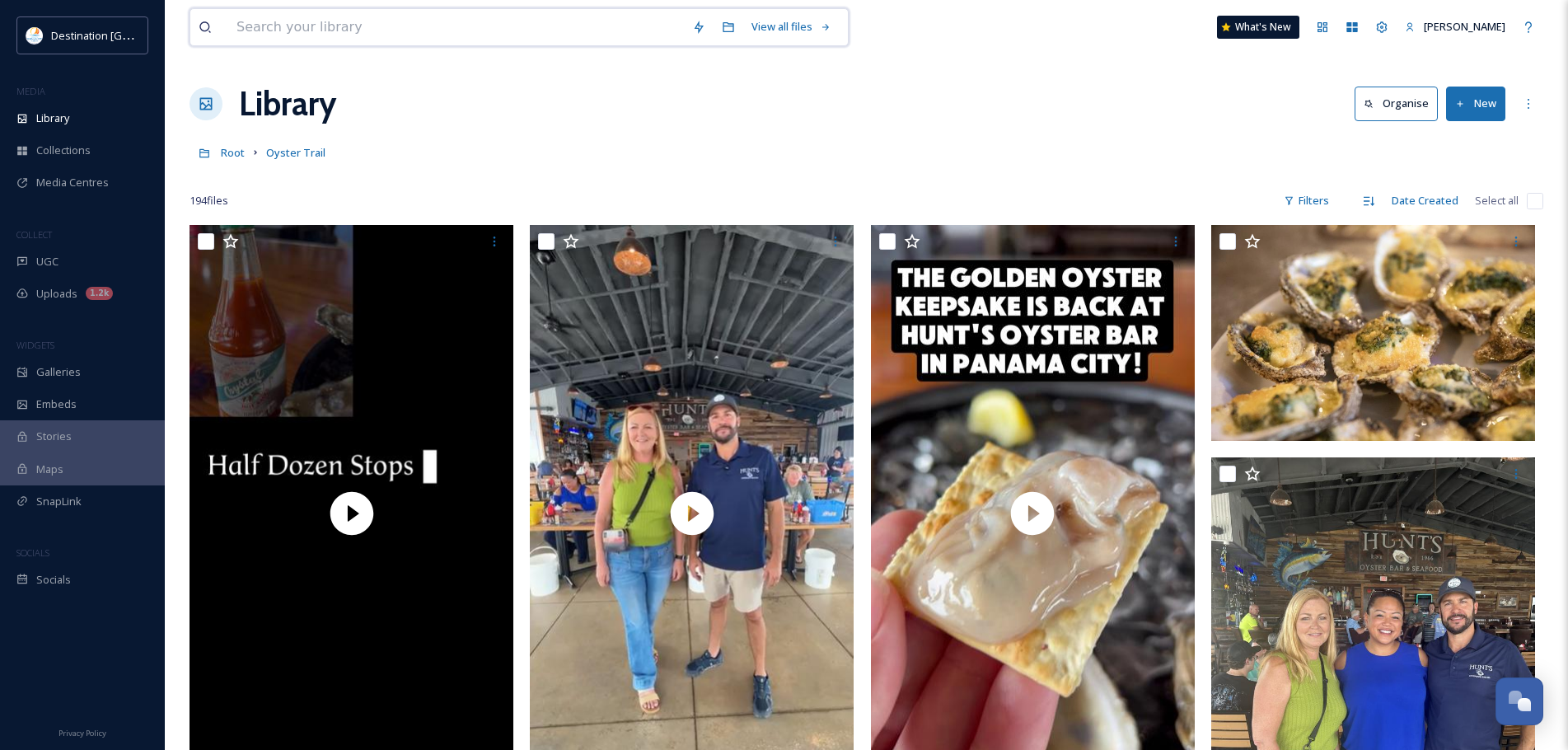
click at [412, 16] on input at bounding box center [456, 27] width 455 height 36
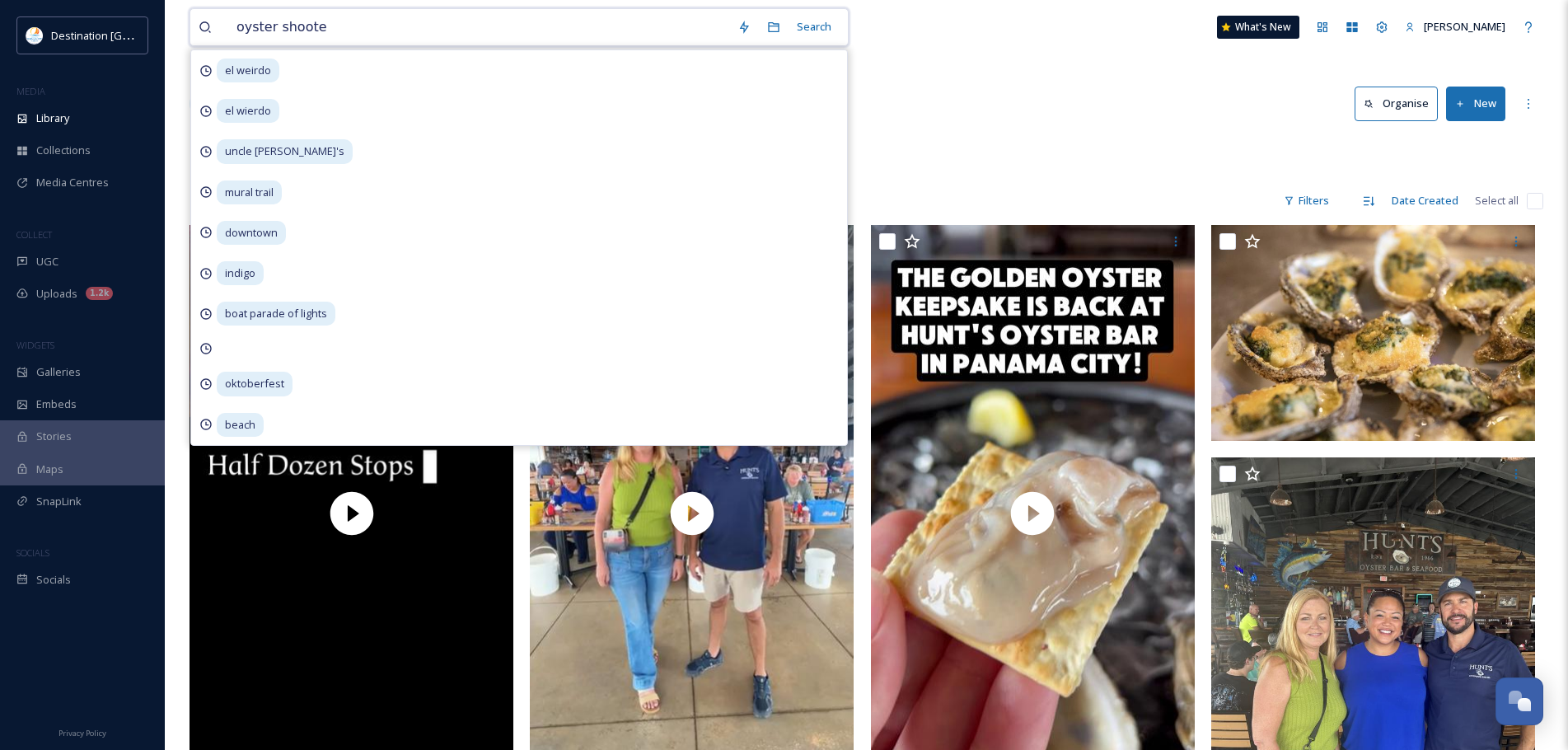
type input "oyster shooter"
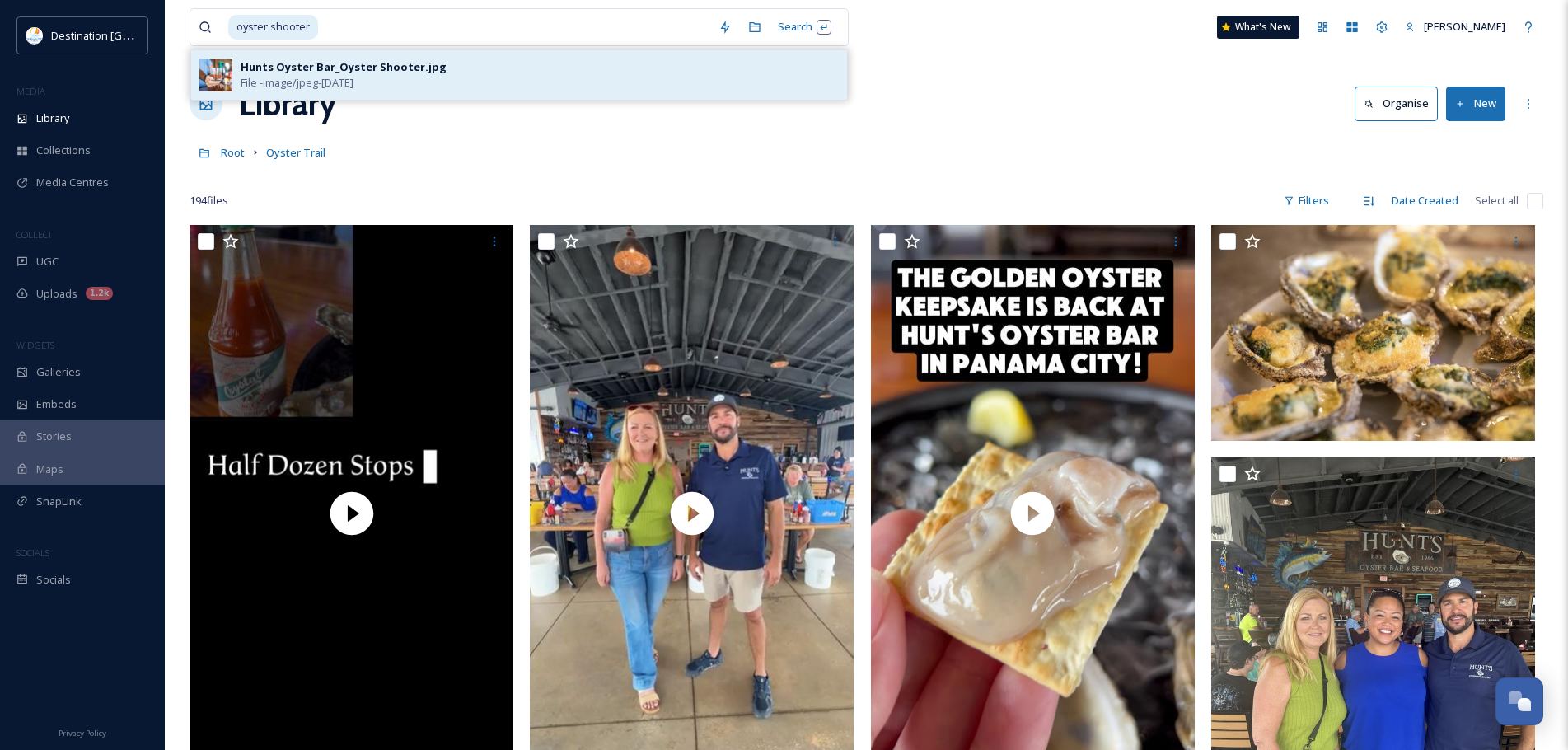
click at [463, 64] on div "Hunts Oyster Bar_Oyster Shooter.jpg File - image/jpeg - [DATE]" at bounding box center [539, 74] width 599 height 31
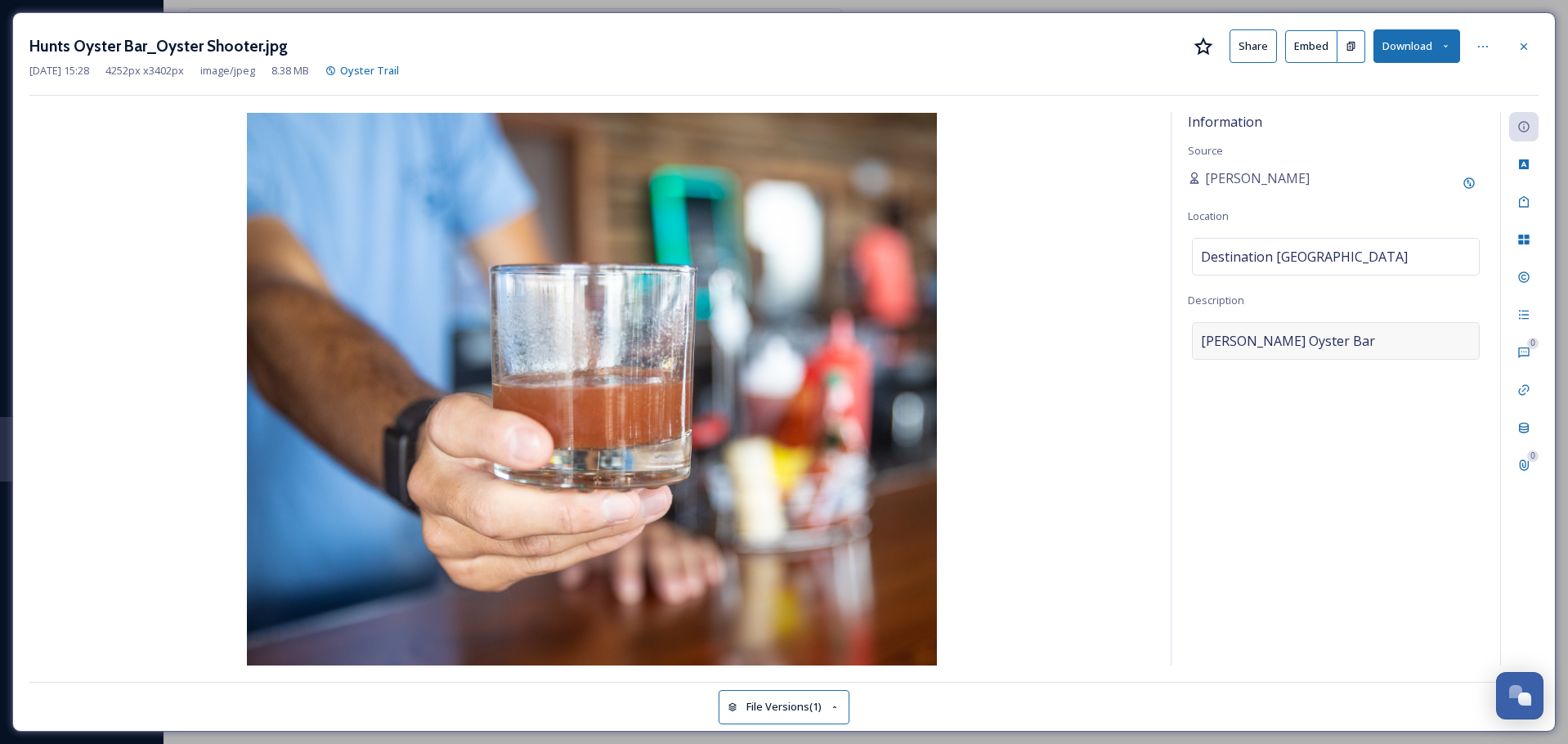
click at [1309, 343] on div "[PERSON_NAME] Oyster Bar" at bounding box center [1337, 340] width 288 height 37
click at [1320, 244] on div "Destination [GEOGRAPHIC_DATA]" at bounding box center [1337, 257] width 288 height 37
click at [1335, 261] on input "Destination [GEOGRAPHIC_DATA]" at bounding box center [1336, 256] width 286 height 36
drag, startPoint x: 1328, startPoint y: 251, endPoint x: 1016, endPoint y: 191, distance: 317.7
click at [1016, 191] on div "Information Source [PERSON_NAME] Location Destination [GEOGRAPHIC_DATA] Descrip…" at bounding box center [784, 388] width 1509 height 553
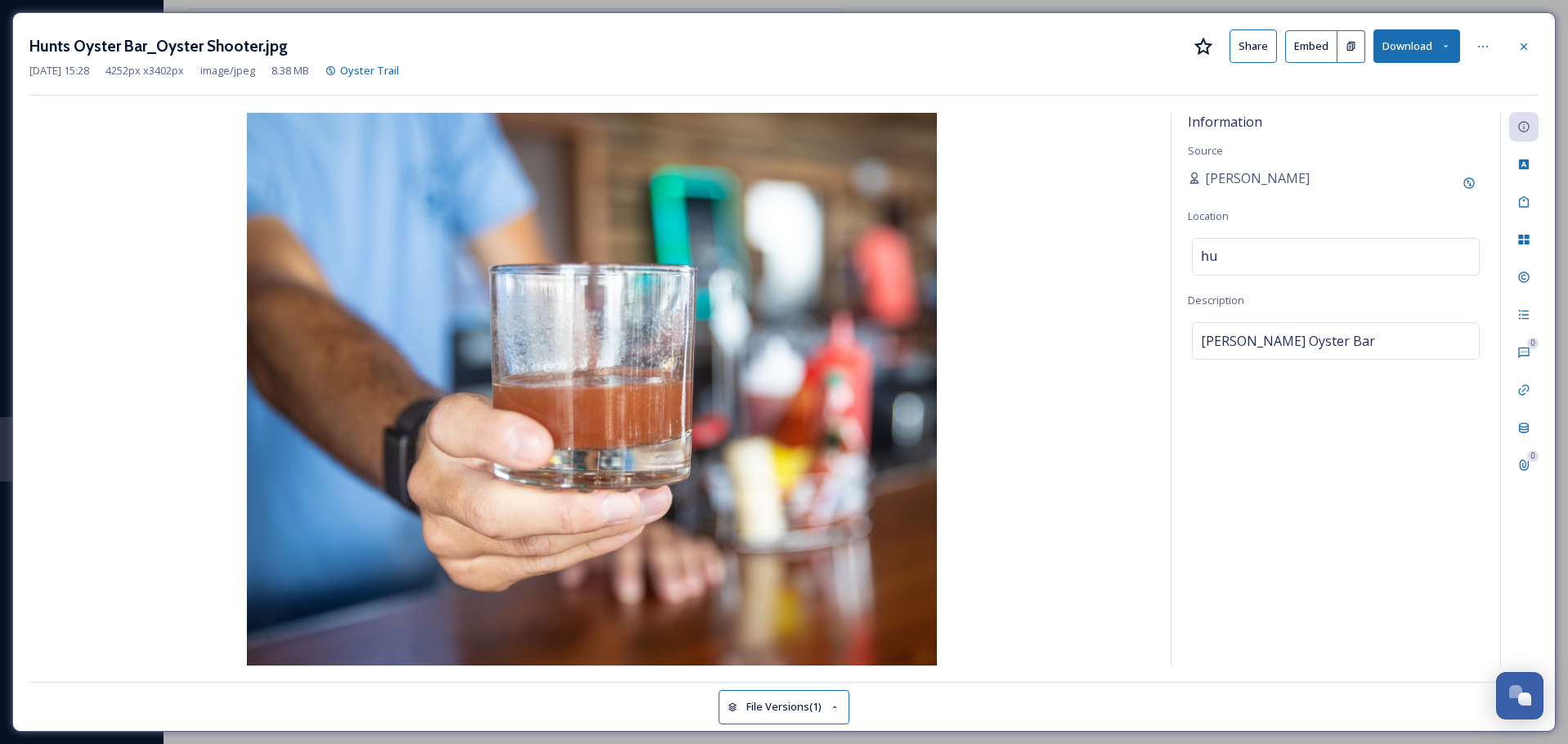
type input "h"
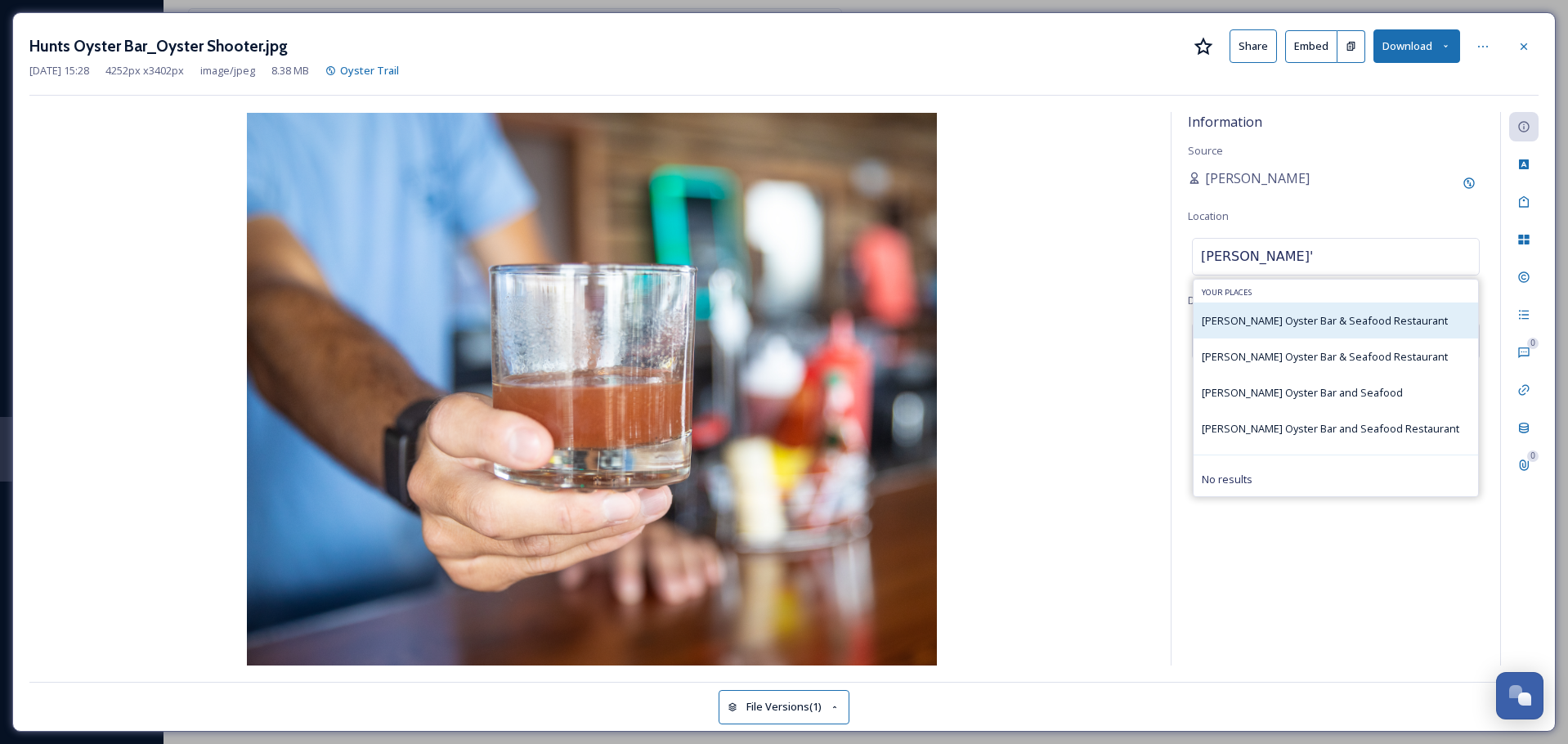
click at [1291, 310] on div "[PERSON_NAME] Oyster Bar & Seafood Restaurant" at bounding box center [1325, 320] width 246 height 20
click at [1319, 305] on div "[PERSON_NAME] Oyster Bar & Seafood Restaurant" at bounding box center [1336, 320] width 285 height 36
click at [1318, 330] on div "[PERSON_NAME] Oyster Bar & Seafood Restaurant" at bounding box center [1336, 320] width 285 height 36
click at [1331, 326] on span "[PERSON_NAME] Oyster Bar & Seafood Restaurant" at bounding box center [1325, 320] width 246 height 15
click at [1279, 254] on input "[PERSON_NAME]'" at bounding box center [1336, 256] width 286 height 36
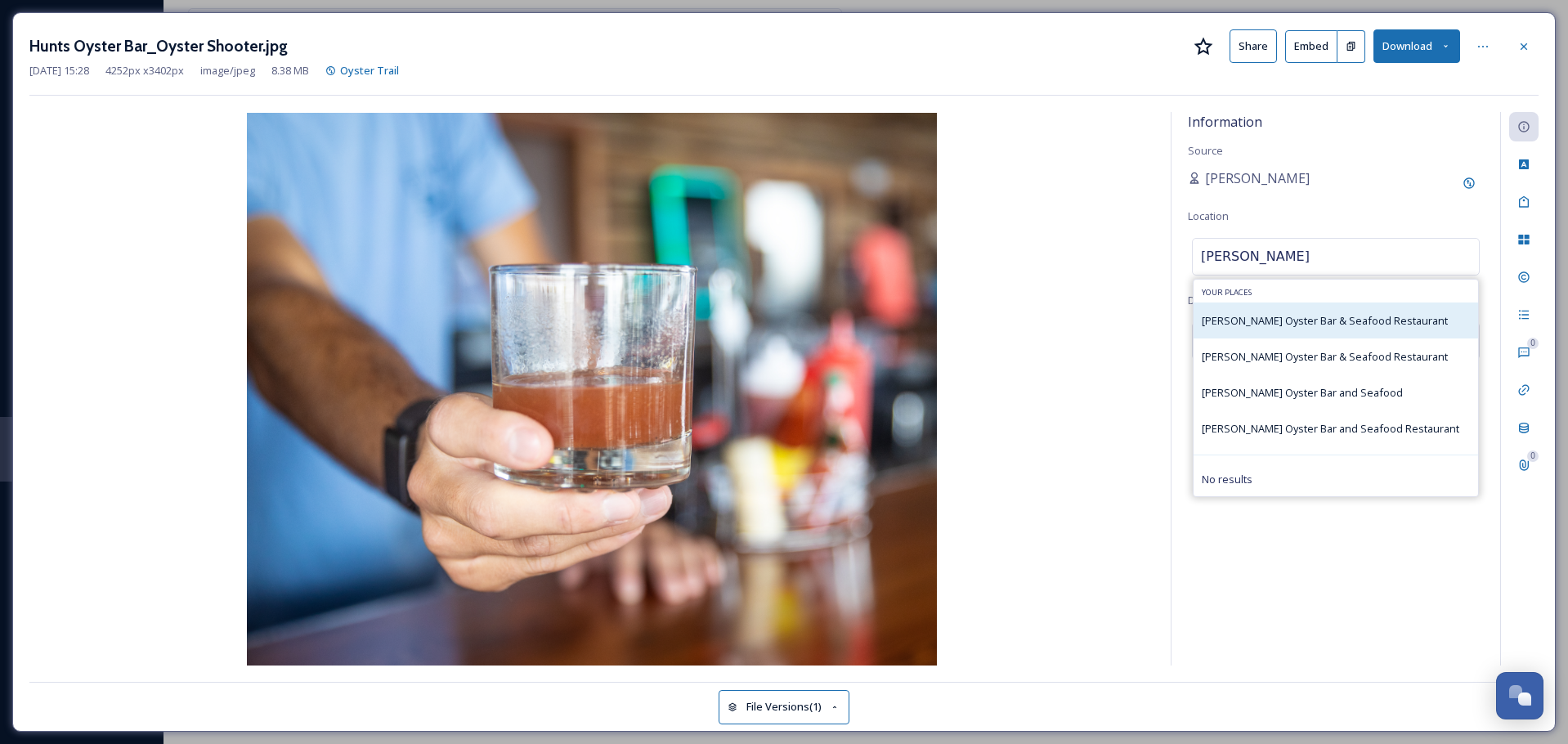
type input "[PERSON_NAME]"
click at [1274, 316] on span "[PERSON_NAME] Oyster Bar & Seafood Restaurant" at bounding box center [1325, 320] width 246 height 15
click at [1267, 330] on div "[PERSON_NAME] Oyster Bar & Seafood Restaurant" at bounding box center [1325, 320] width 246 height 20
click at [1283, 250] on input "[PERSON_NAME]" at bounding box center [1336, 256] width 286 height 36
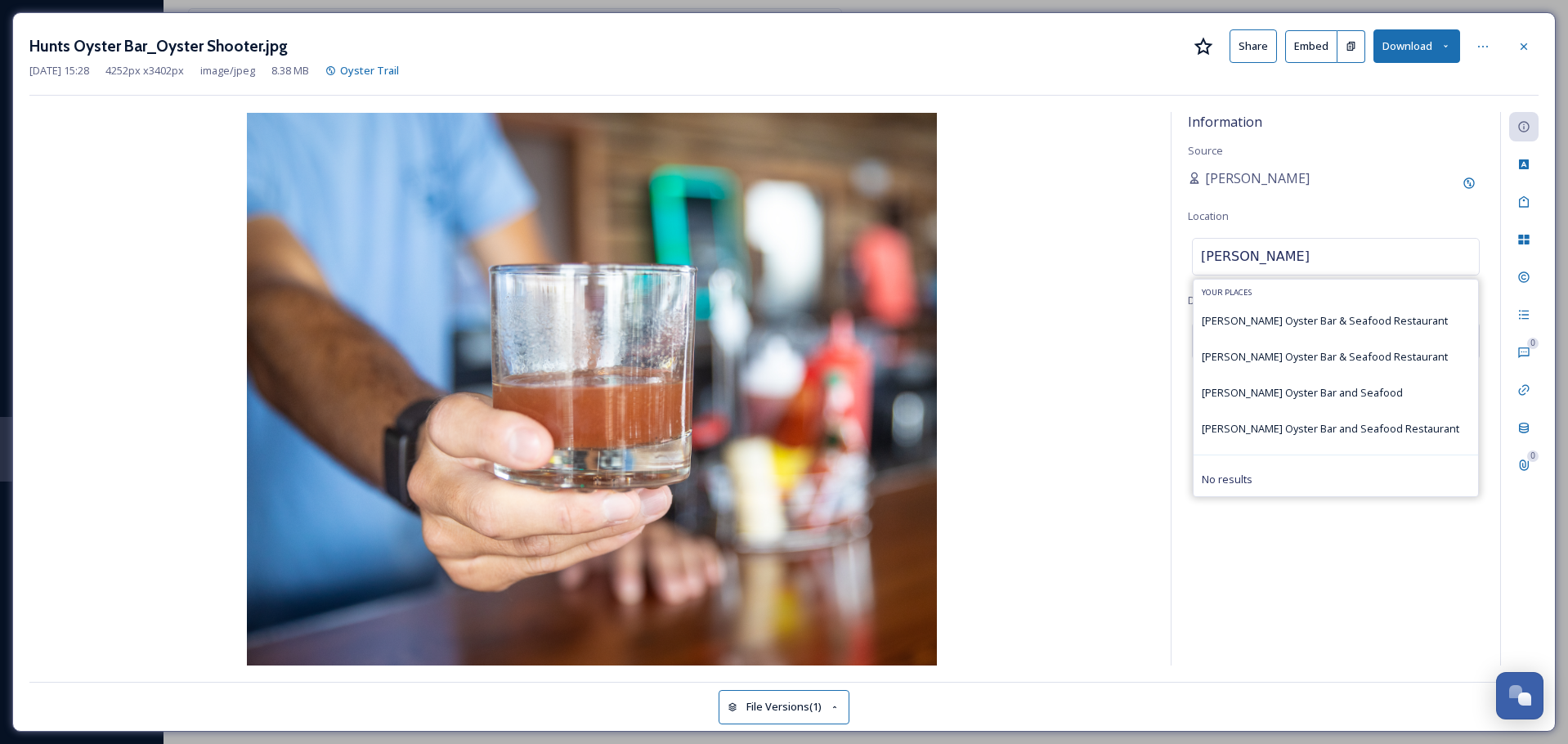
click at [1277, 299] on div "Your Places" at bounding box center [1336, 291] width 285 height 23
click at [1274, 305] on div "[PERSON_NAME] Oyster Bar & Seafood Restaurant" at bounding box center [1336, 320] width 285 height 36
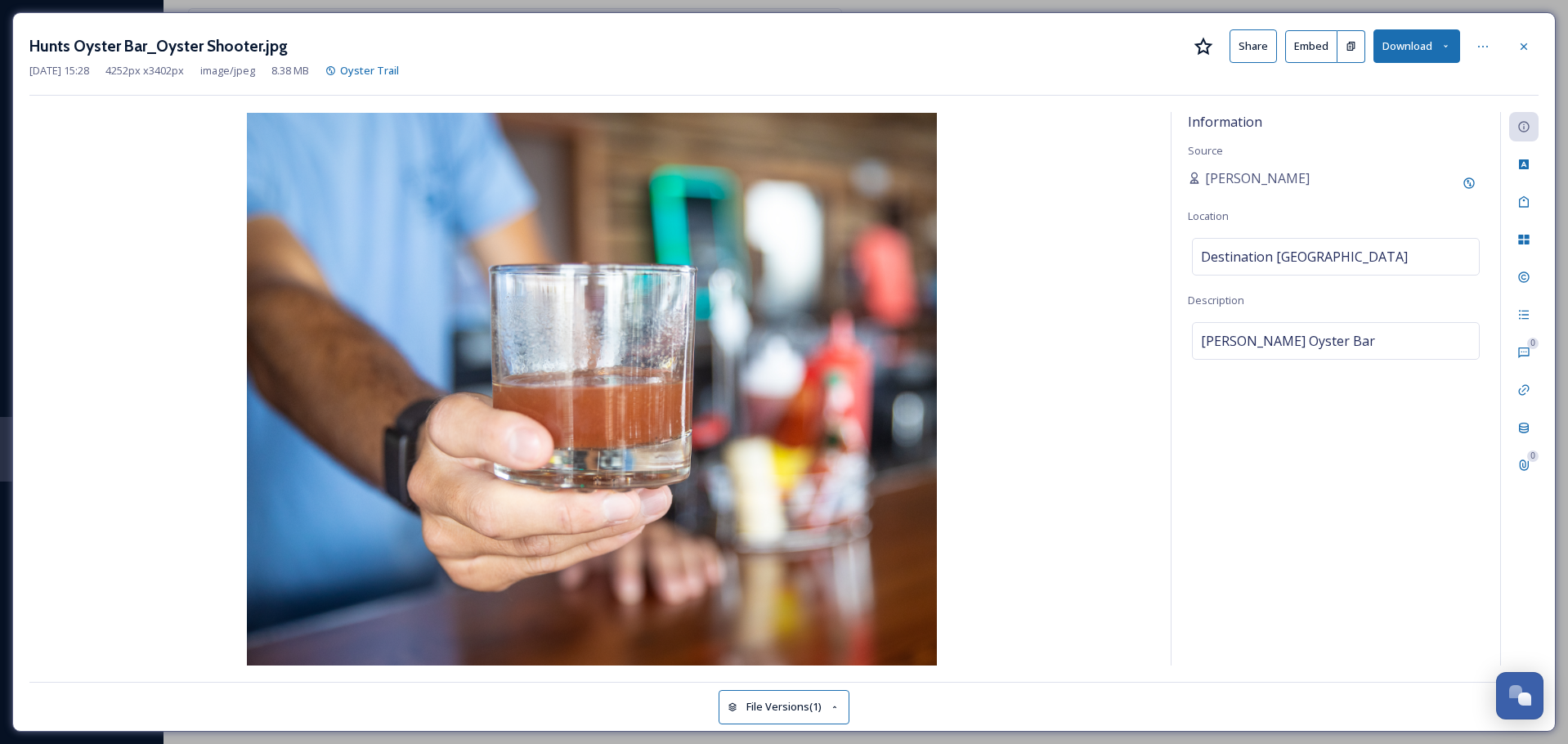
click at [1380, 187] on div "[PERSON_NAME]" at bounding box center [1336, 182] width 296 height 29
click at [1363, 270] on div "Destination [GEOGRAPHIC_DATA]" at bounding box center [1337, 257] width 288 height 37
click at [1358, 264] on input "[PERSON_NAME]" at bounding box center [1336, 256] width 286 height 36
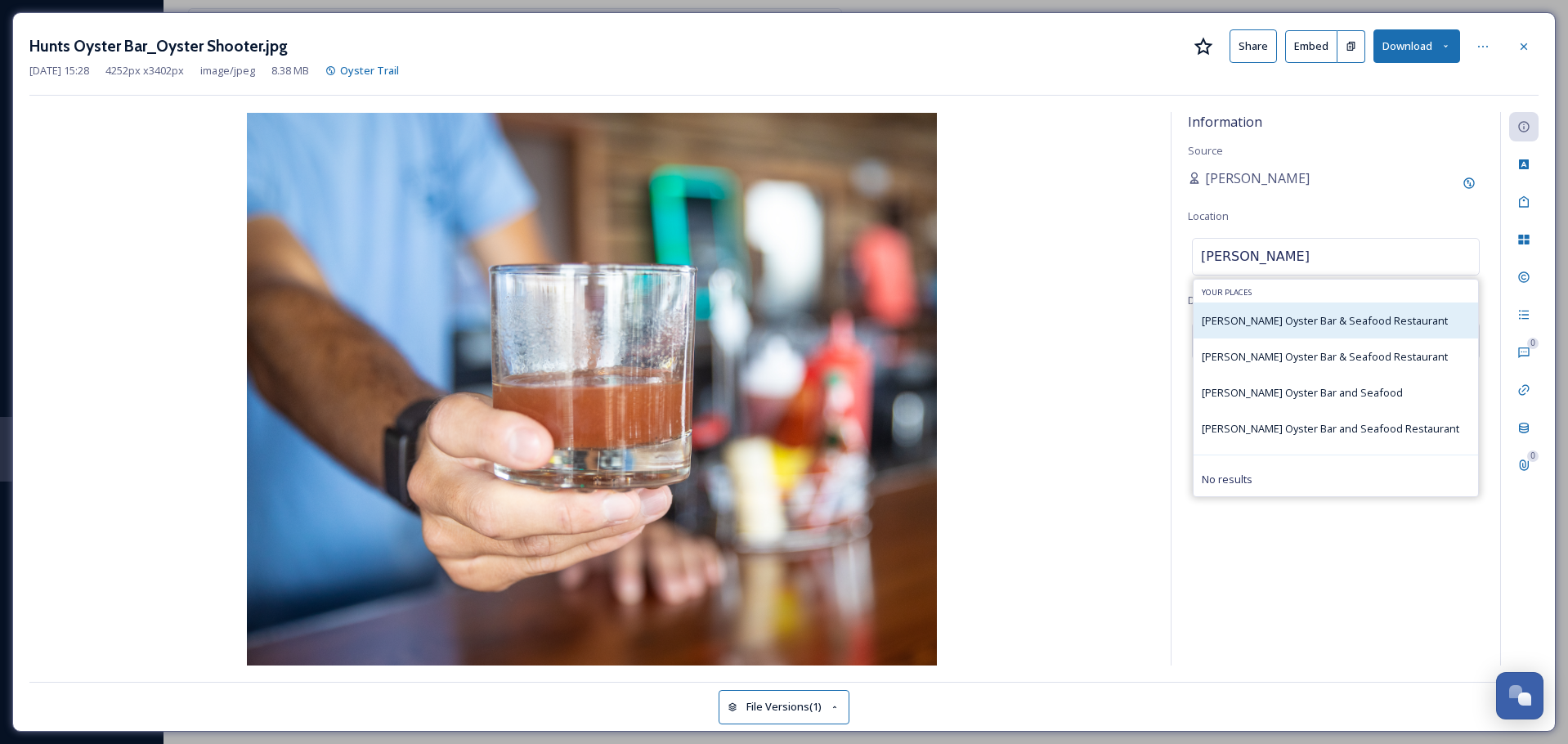
click at [1308, 322] on span "[PERSON_NAME] Oyster Bar & Seafood Restaurant" at bounding box center [1325, 320] width 246 height 15
click at [1308, 268] on input "[PERSON_NAME]" at bounding box center [1336, 256] width 286 height 36
type input "[PERSON_NAME] Oyster Bar"
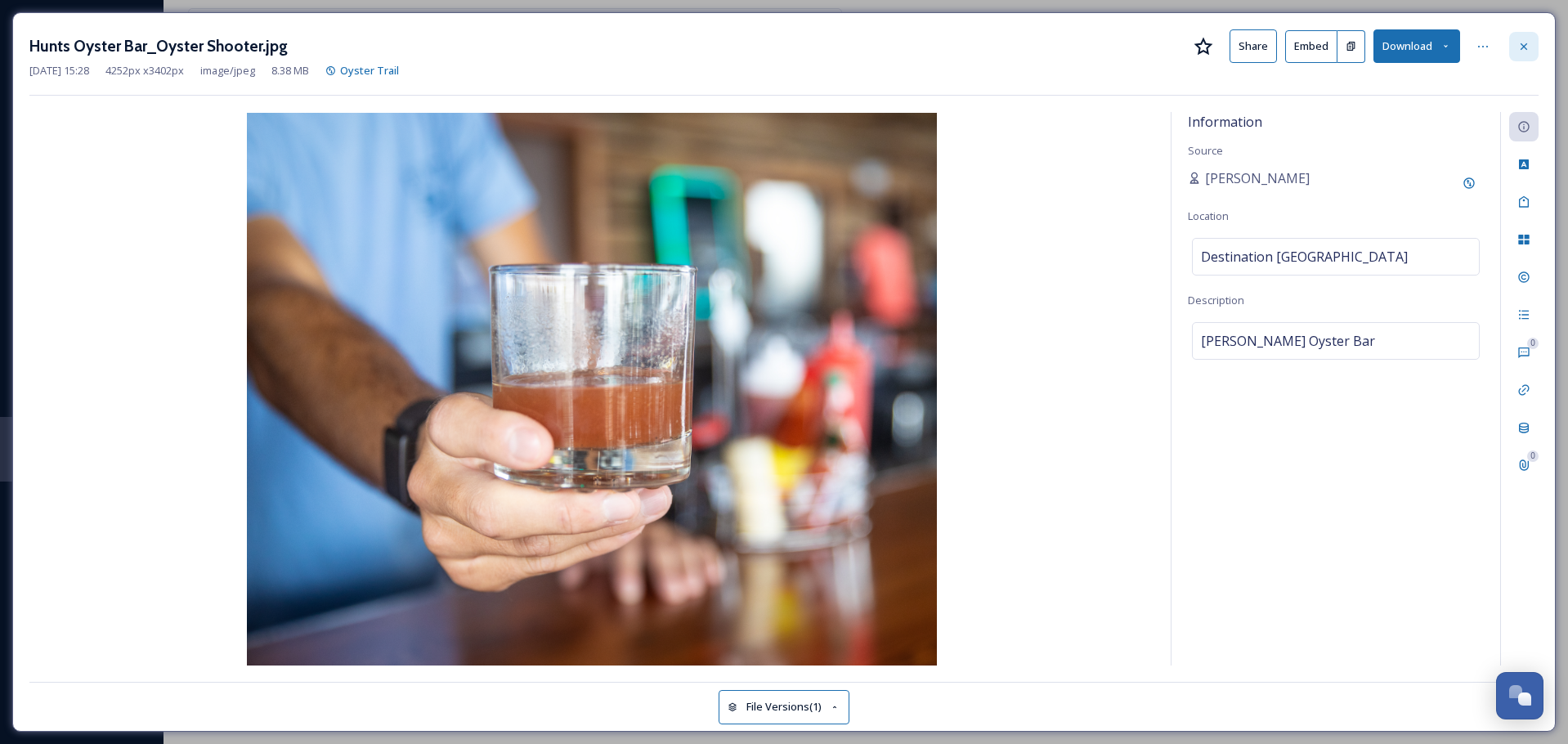
click at [1526, 45] on icon at bounding box center [1524, 45] width 6 height 6
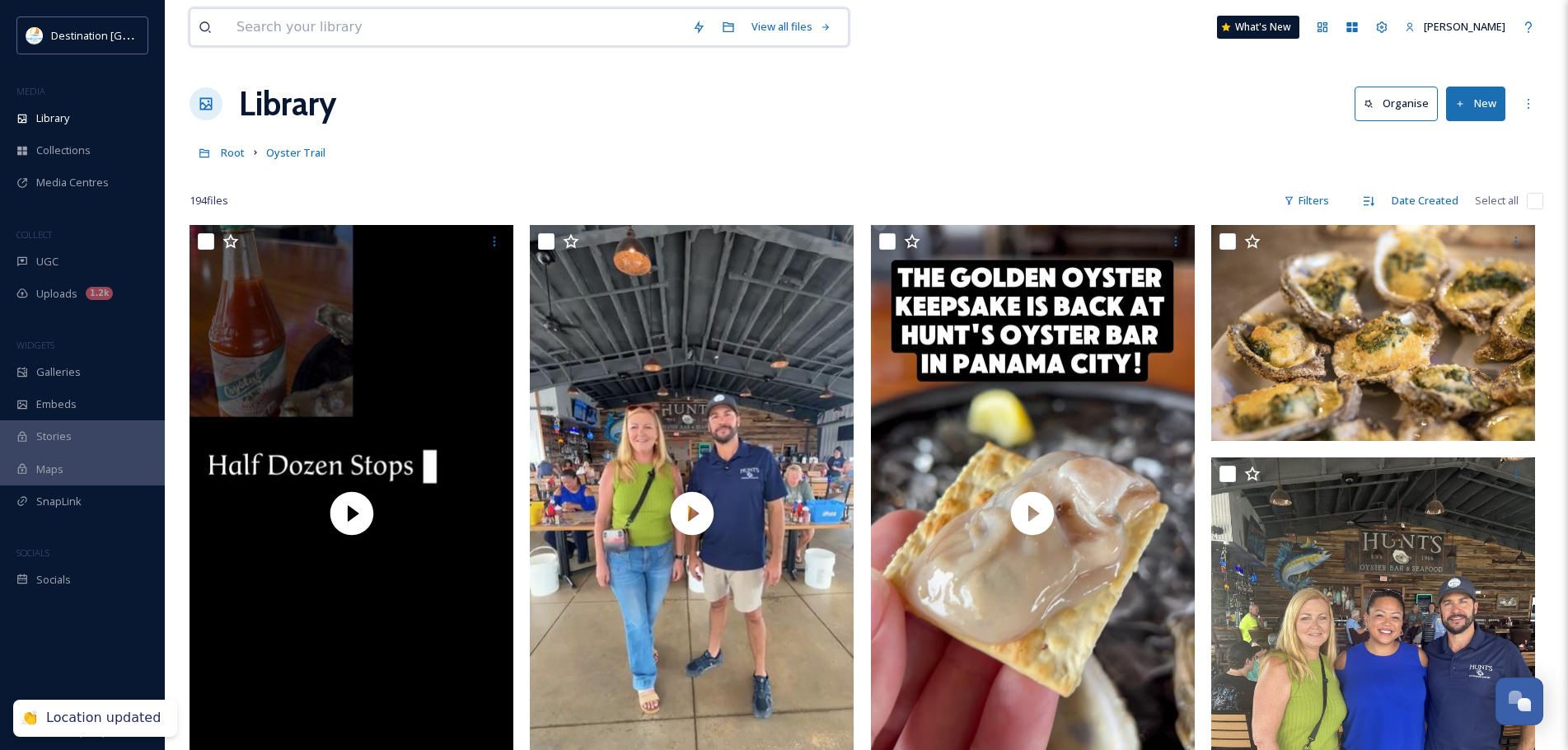
click at [479, 43] on input at bounding box center [456, 27] width 455 height 36
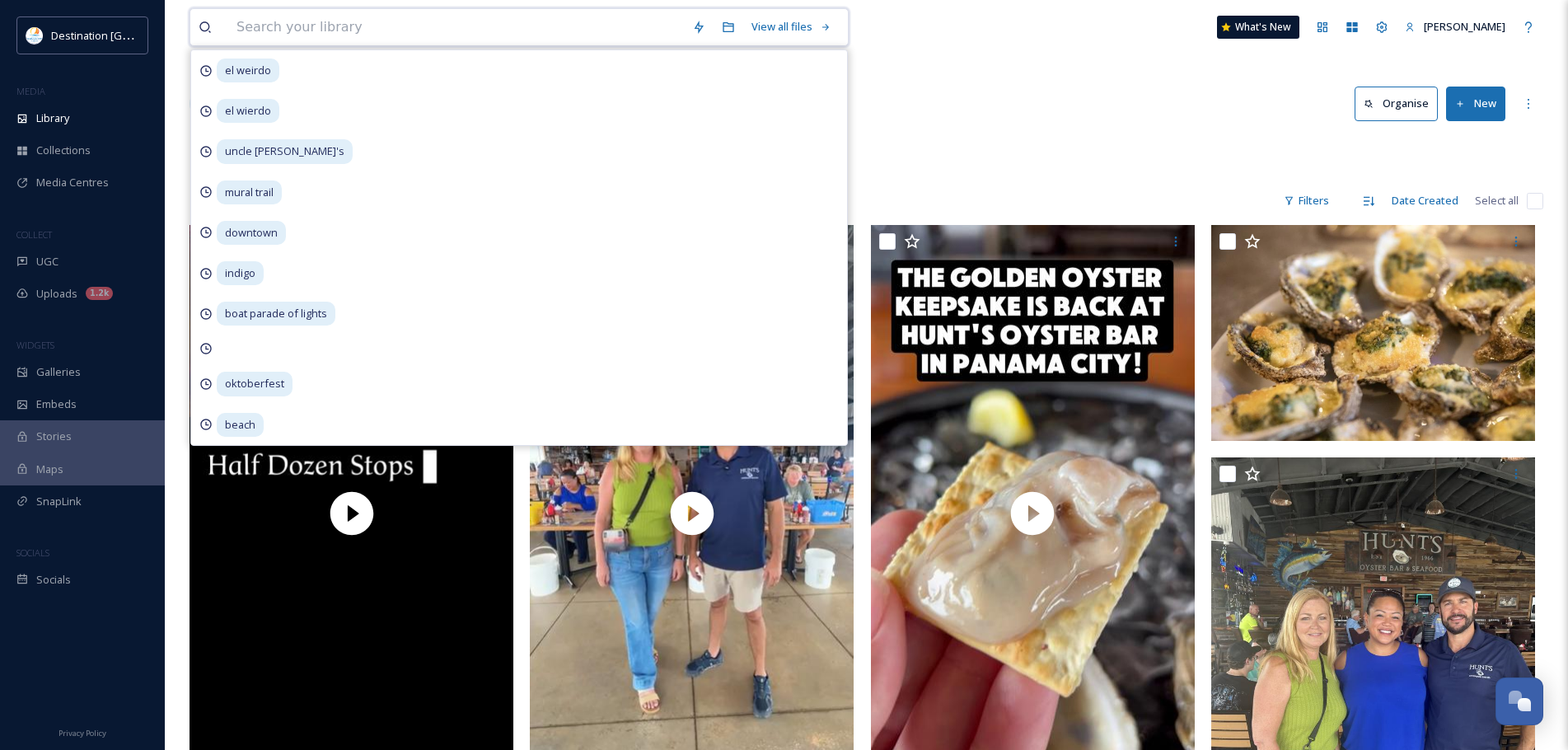
click at [464, 29] on input at bounding box center [456, 27] width 455 height 36
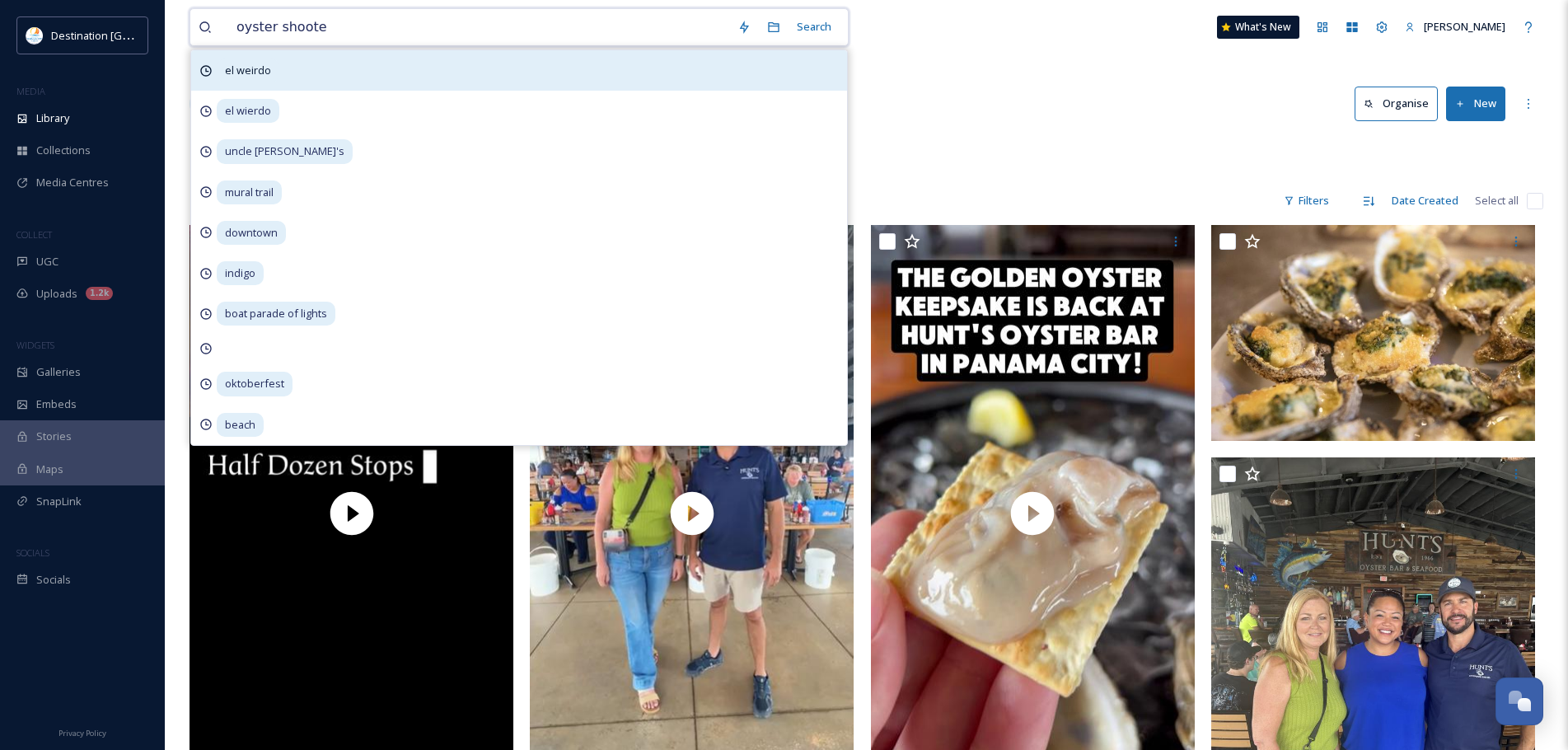
type input "oyster shooter"
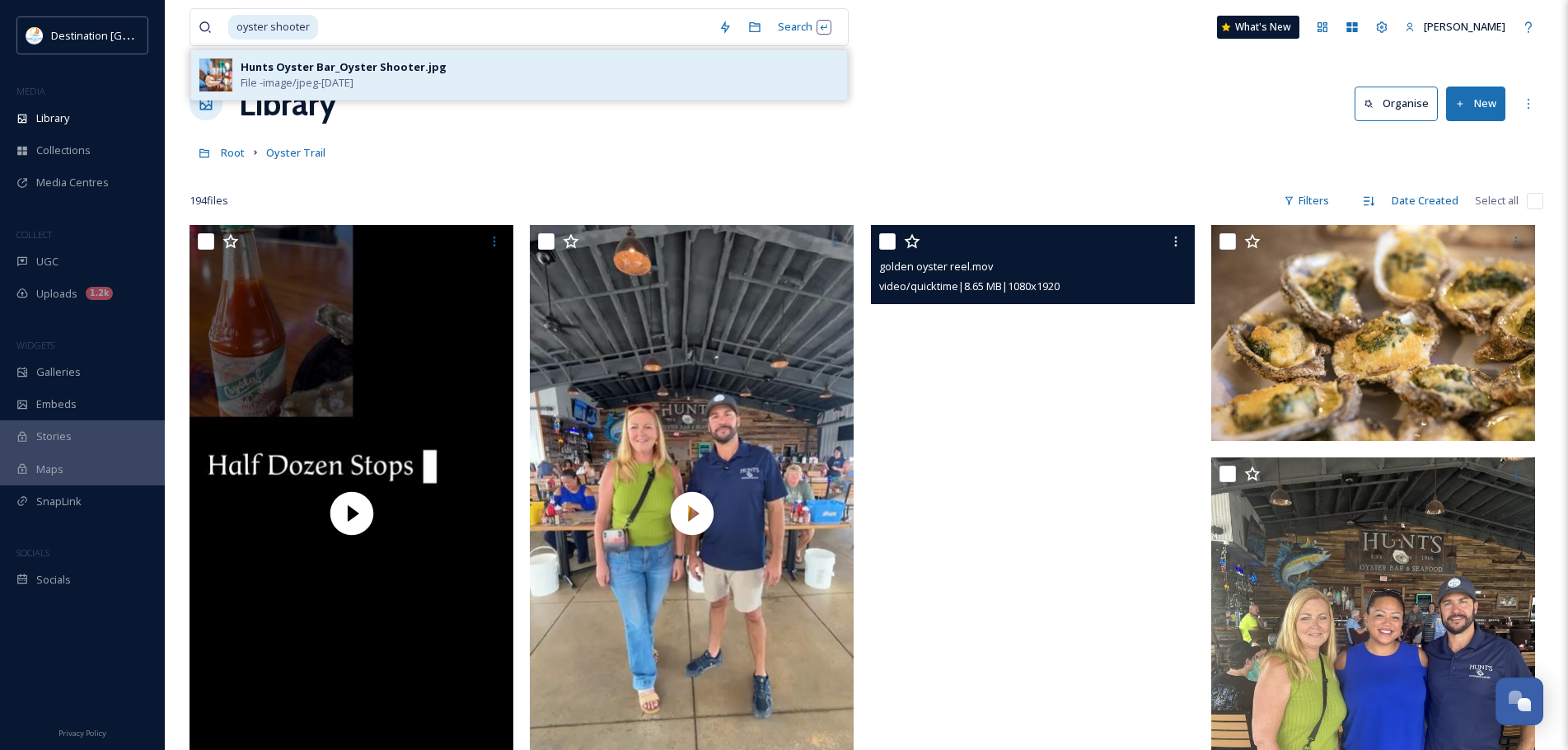
click at [434, 82] on div "Hunts Oyster Bar_Oyster Shooter.jpg File - image/jpeg - [DATE]" at bounding box center [539, 74] width 599 height 31
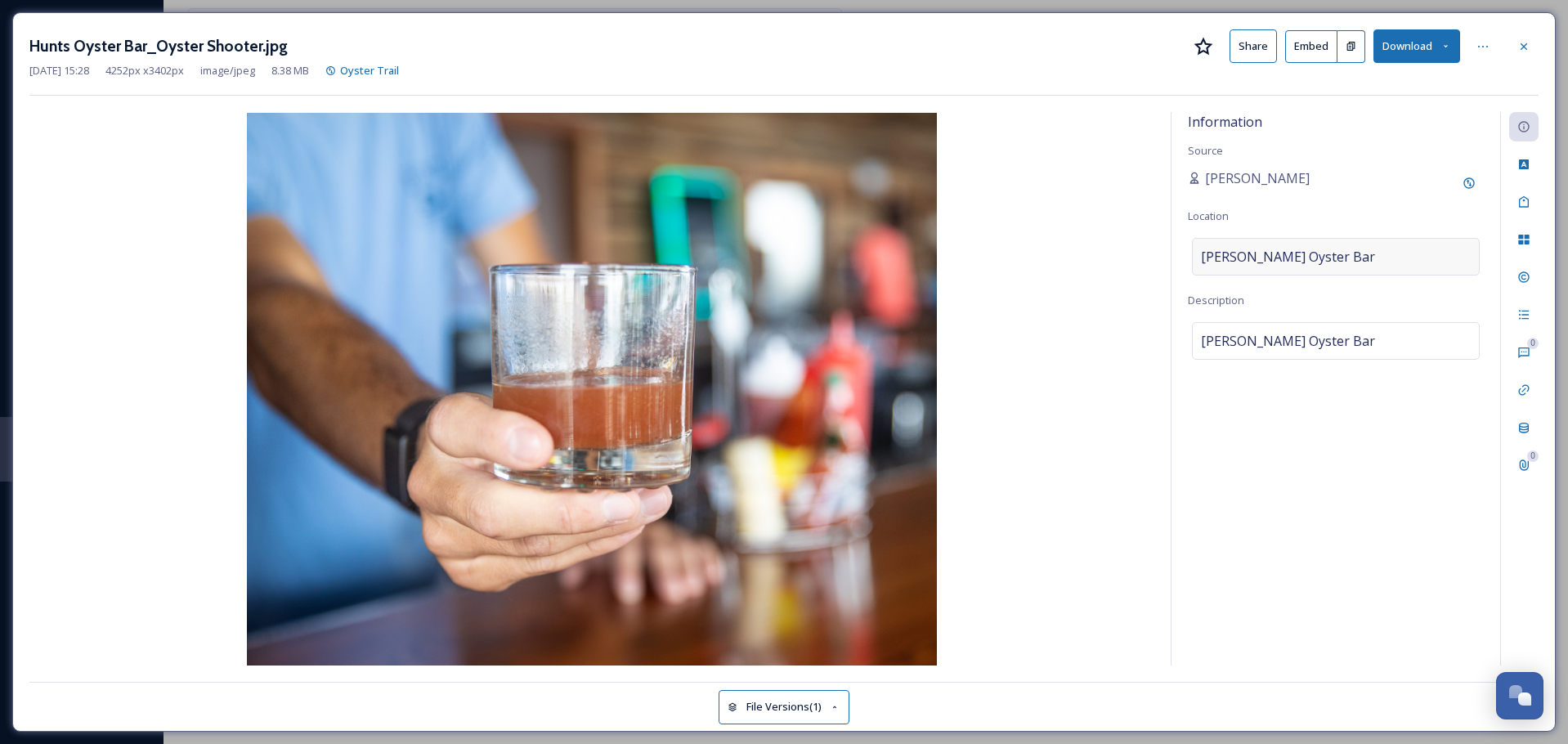
click at [1341, 259] on div "[PERSON_NAME] Oyster Bar" at bounding box center [1337, 257] width 288 height 37
click at [1341, 259] on input "[PERSON_NAME] Oyster Bar" at bounding box center [1336, 256] width 286 height 36
click at [1312, 258] on input "[PERSON_NAME] Oyster Bar" at bounding box center [1336, 256] width 286 height 36
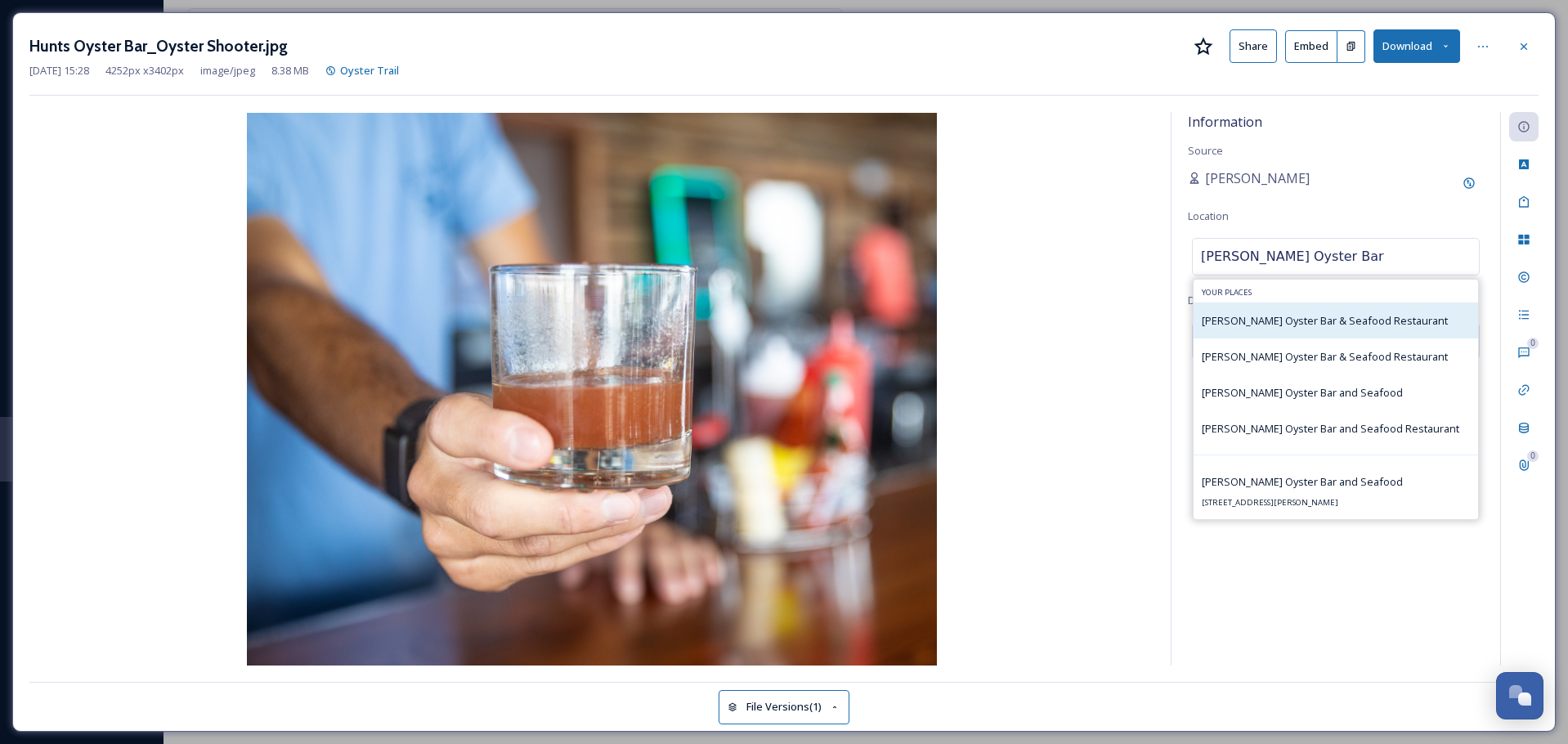
click at [1311, 319] on span "[PERSON_NAME] Oyster Bar & Seafood Restaurant" at bounding box center [1325, 320] width 246 height 15
click at [1329, 268] on input "[PERSON_NAME] Oyster Bar" at bounding box center [1336, 256] width 286 height 36
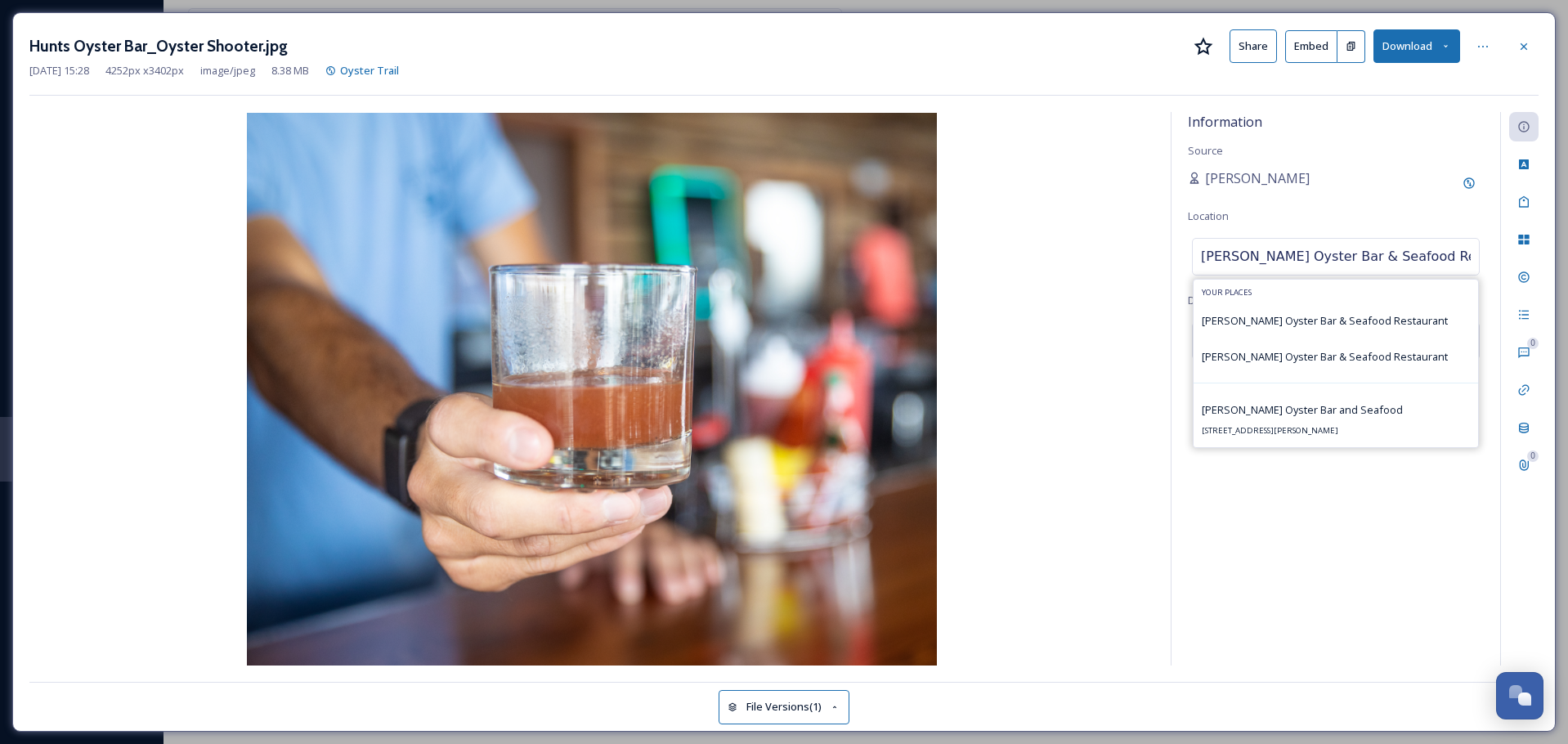
type input "[PERSON_NAME] Oyster Bar & Seafood Restaurant"
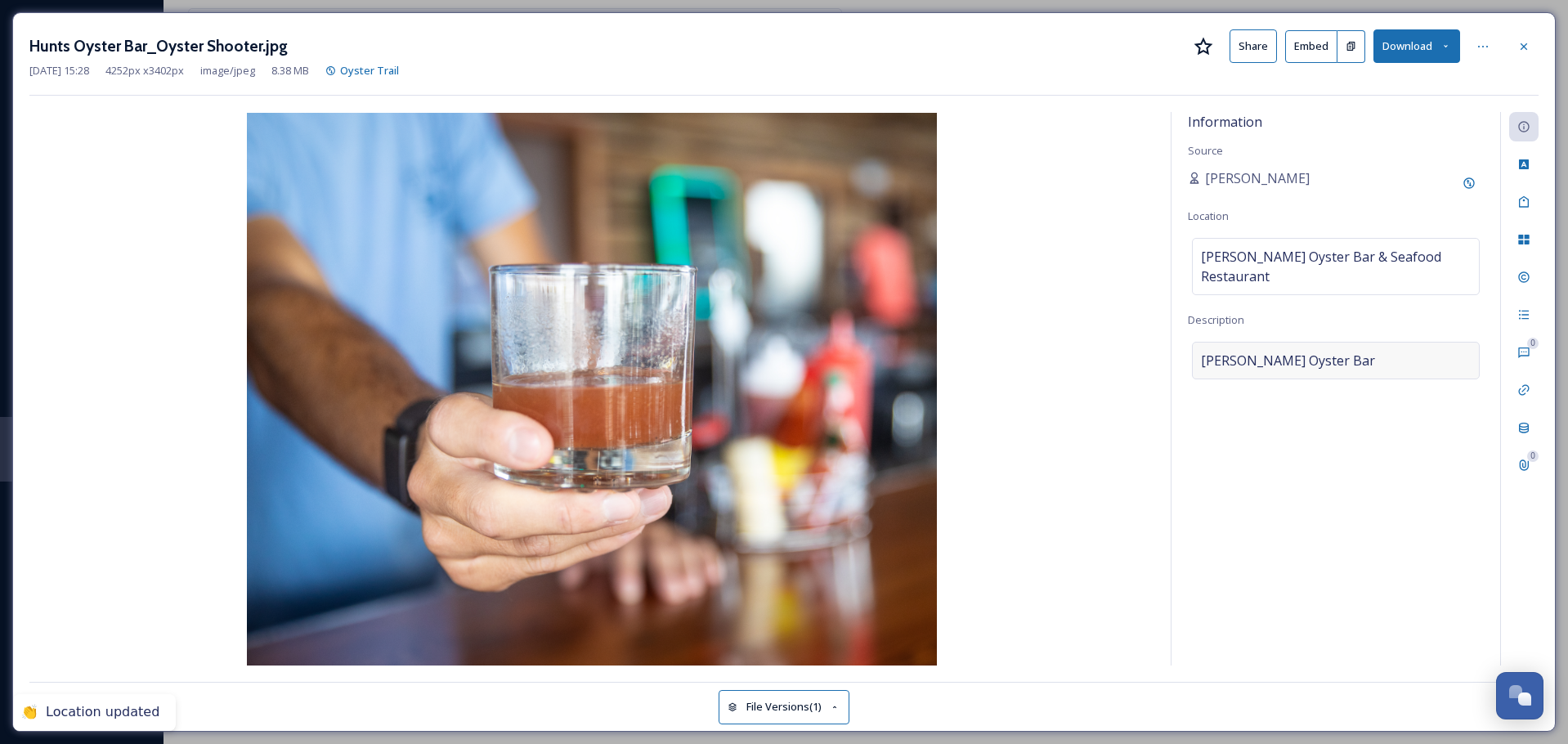
click at [1331, 349] on div "[PERSON_NAME] Oyster Bar" at bounding box center [1337, 360] width 288 height 37
drag, startPoint x: 1331, startPoint y: 349, endPoint x: 995, endPoint y: 298, distance: 339.8
click at [996, 298] on div "Information Source [PERSON_NAME] Location [PERSON_NAME] Oyster Bar & Seafood Re…" at bounding box center [784, 388] width 1509 height 553
type textarea "[PERSON_NAME]'s Vodka, tomato juice, and oyster"
click at [1331, 599] on div "Information Source [PERSON_NAME] Location [PERSON_NAME] Oyster Bar & Seafood Re…" at bounding box center [1337, 388] width 329 height 553
